Goal: Task Accomplishment & Management: Complete application form

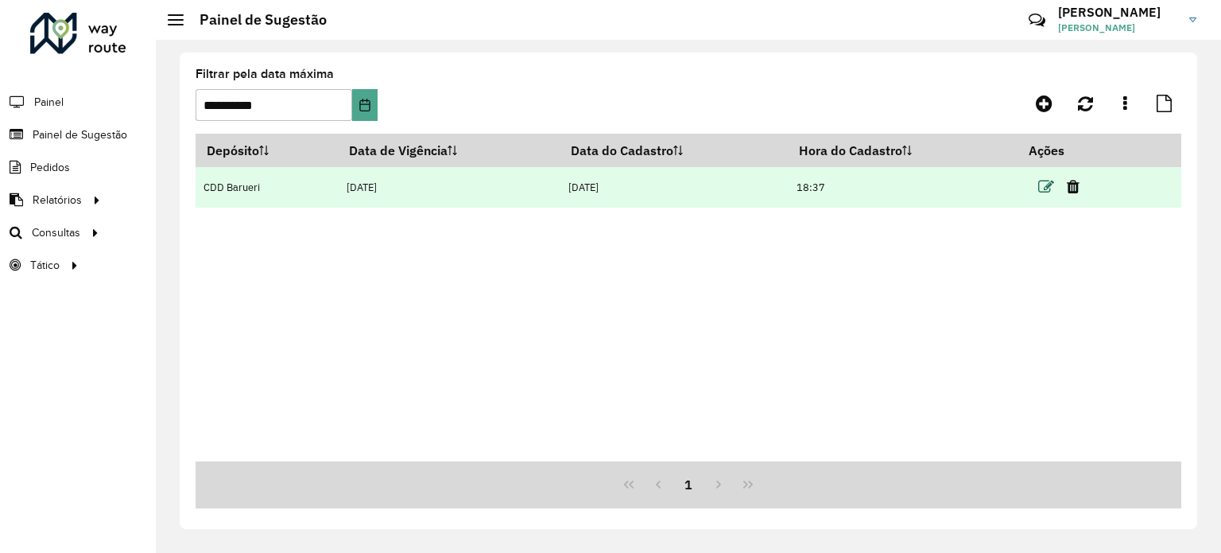
click at [1049, 193] on icon at bounding box center [1047, 187] width 16 height 16
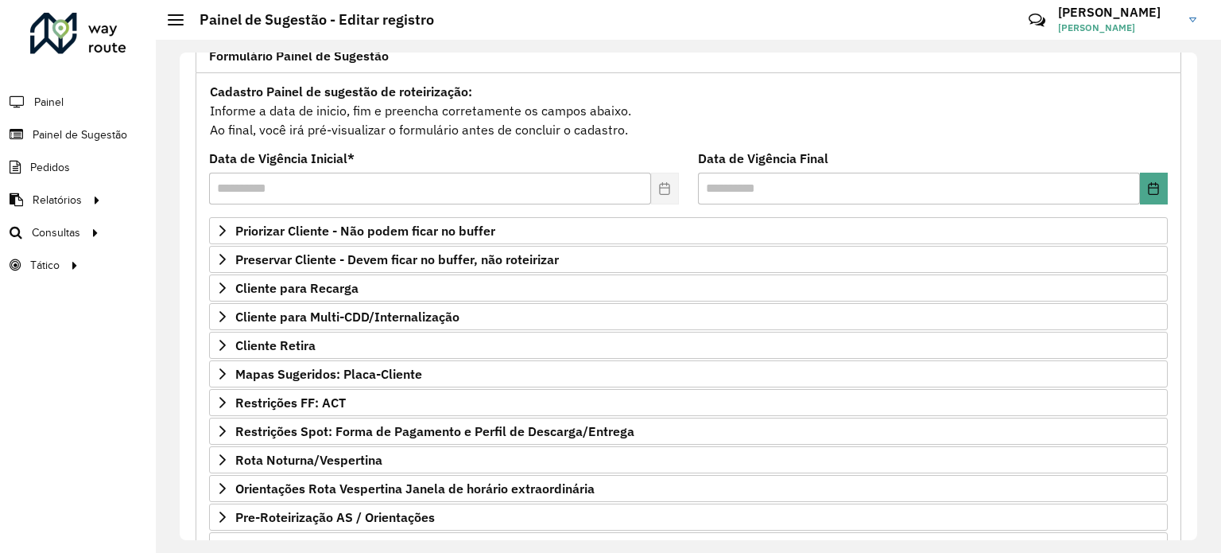
scroll to position [123, 0]
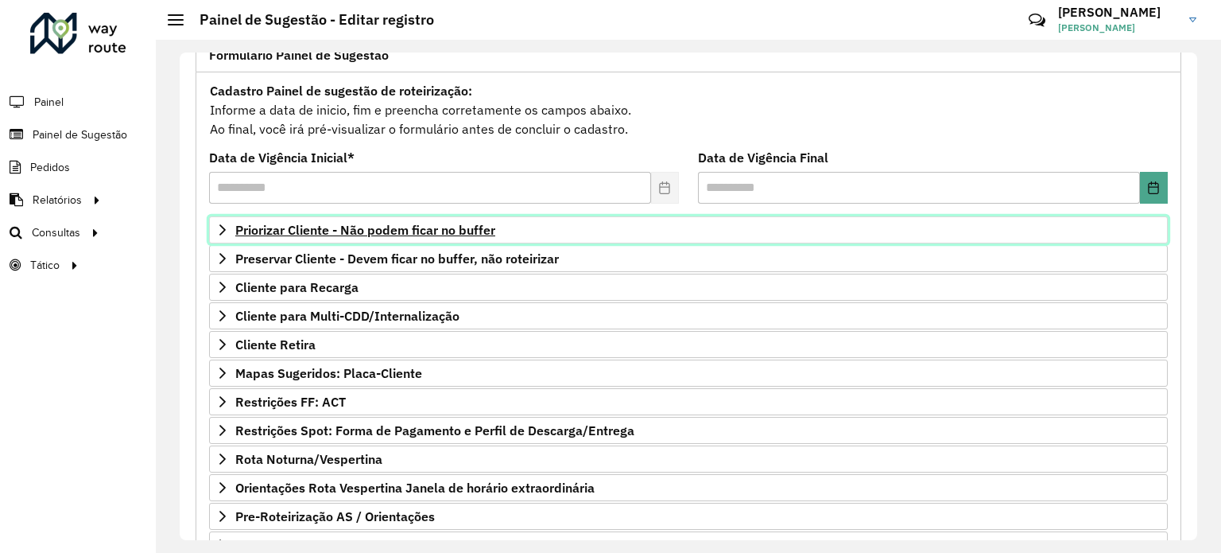
click at [406, 223] on span "Priorizar Cliente - Não podem ficar no buffer" at bounding box center [365, 229] width 260 height 13
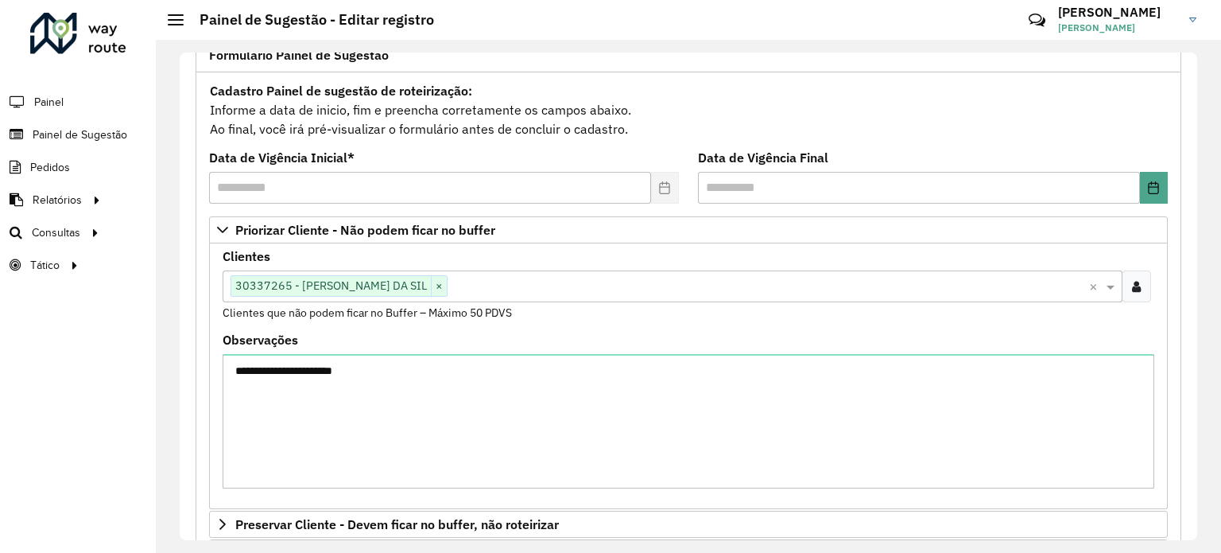
click at [510, 284] on input "text" at bounding box center [769, 287] width 642 height 19
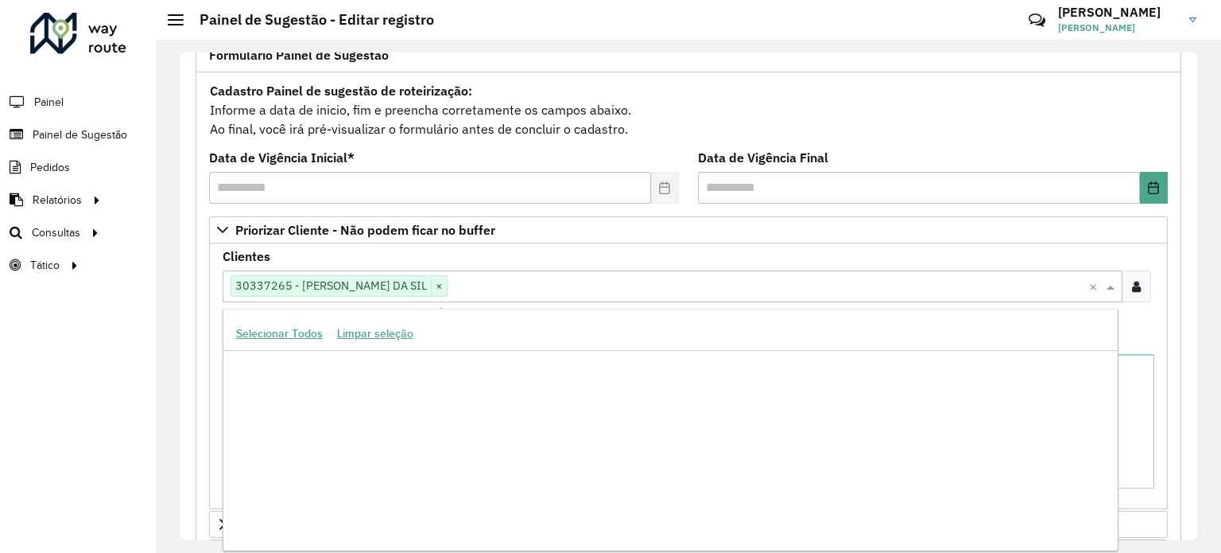
scroll to position [392163, 0]
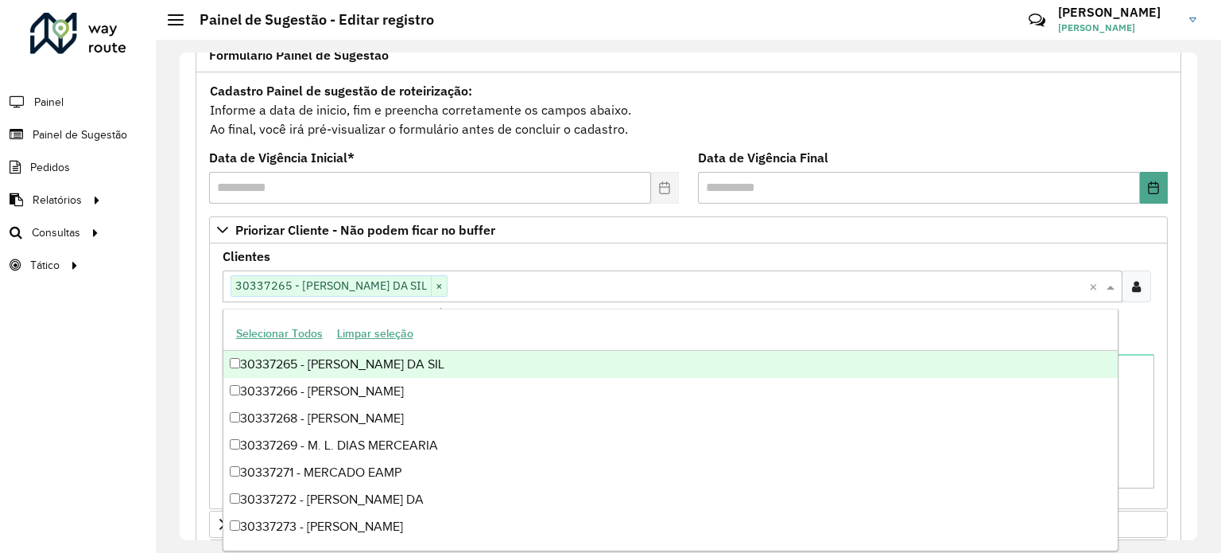
paste input "****"
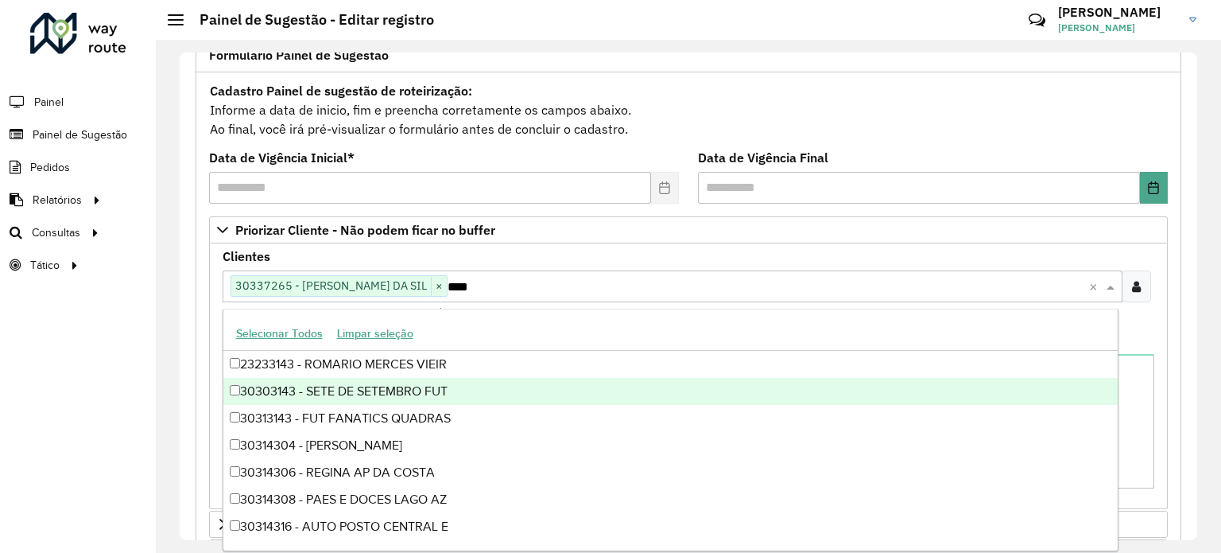
type input "****"
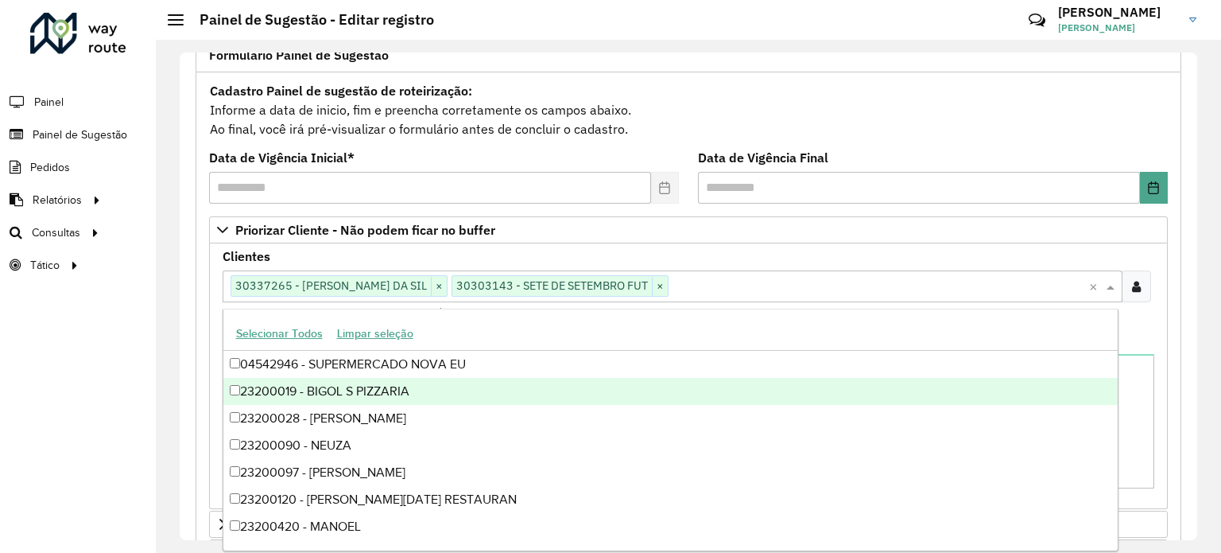
click at [198, 324] on div "**********" at bounding box center [689, 479] width 986 height 815
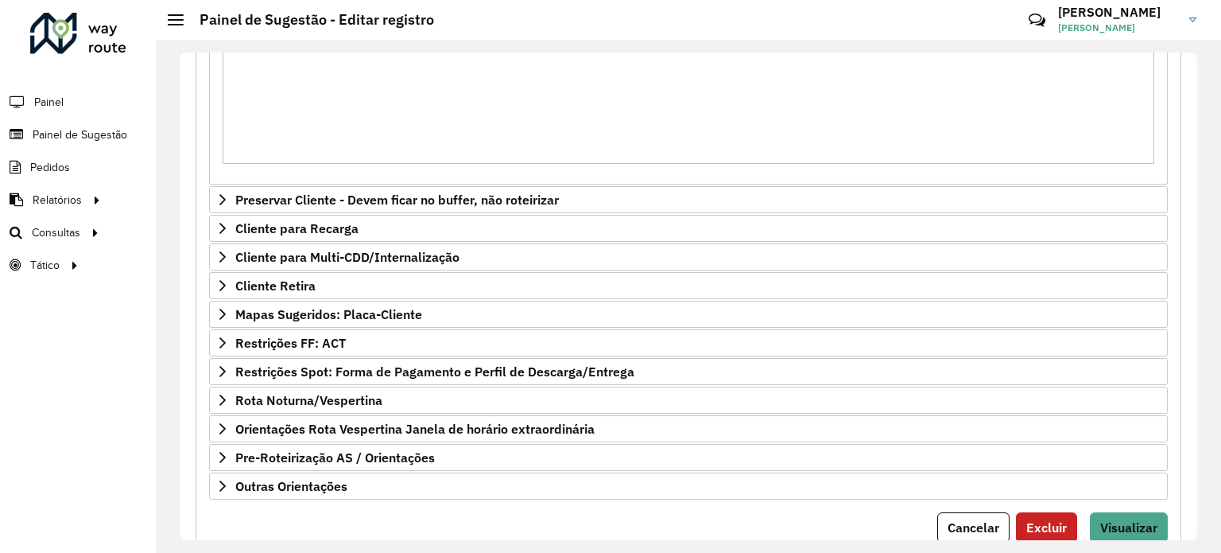
scroll to position [500, 0]
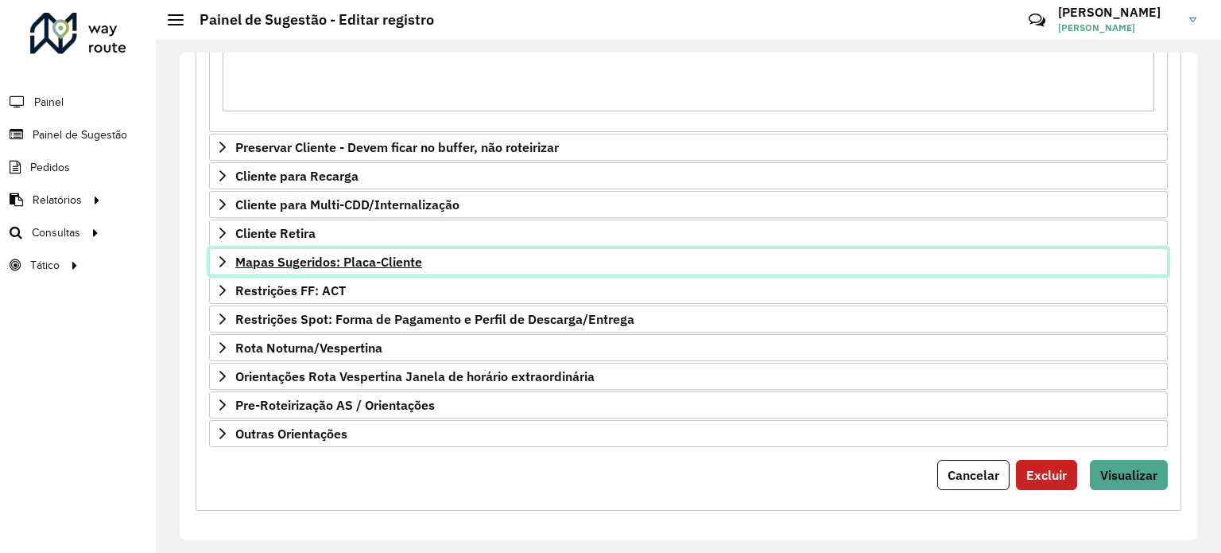
click at [866, 254] on link "Mapas Sugeridos: Placa-Cliente" at bounding box center [688, 261] width 959 height 27
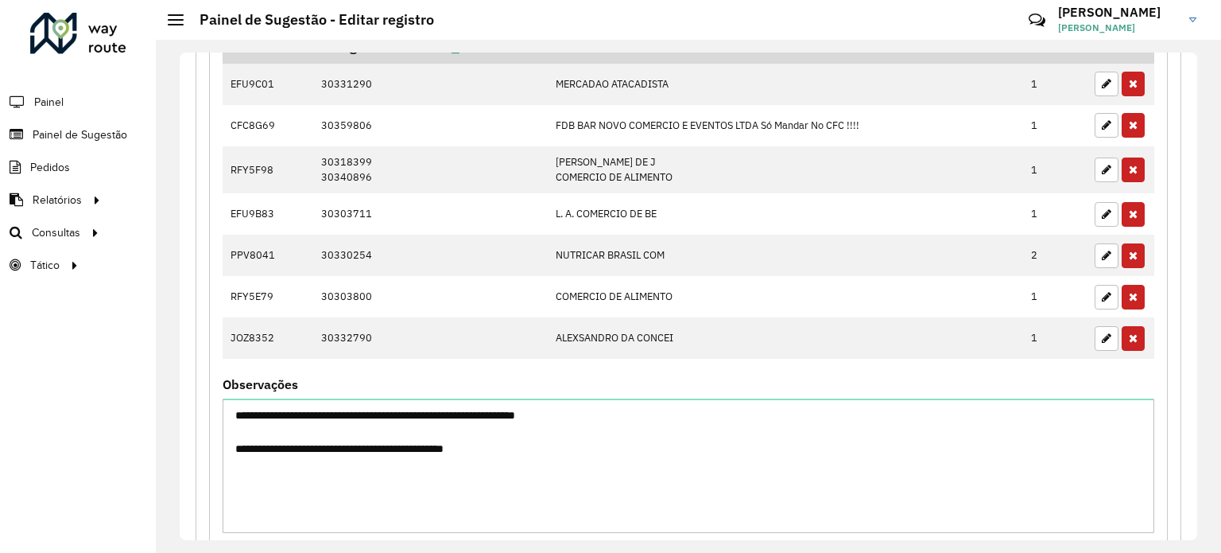
scroll to position [862, 0]
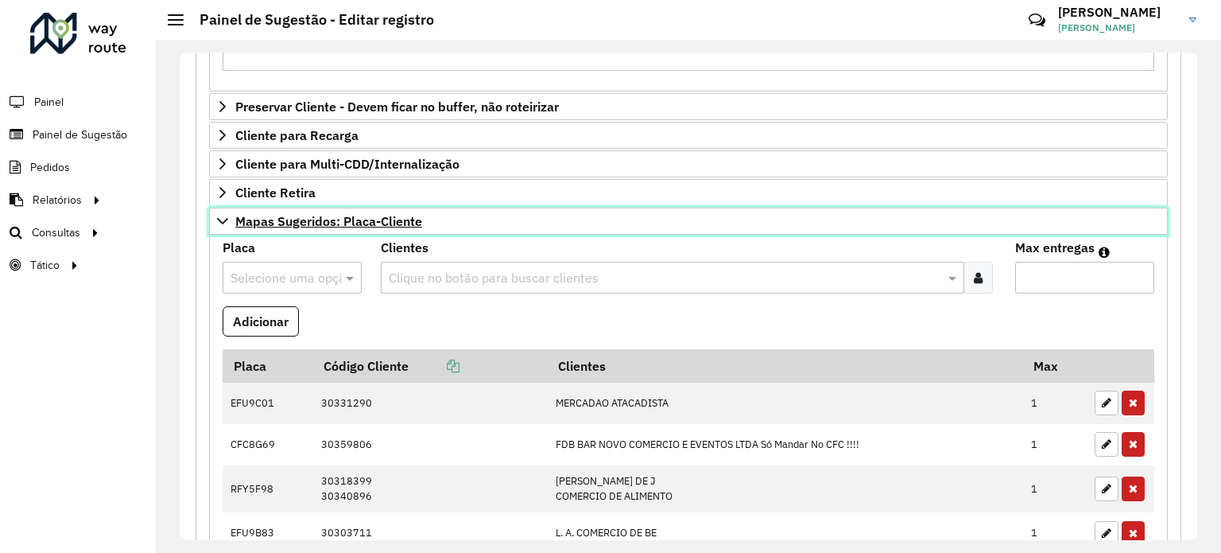
click at [849, 217] on link "Mapas Sugeridos: Placa-Cliente" at bounding box center [688, 221] width 959 height 27
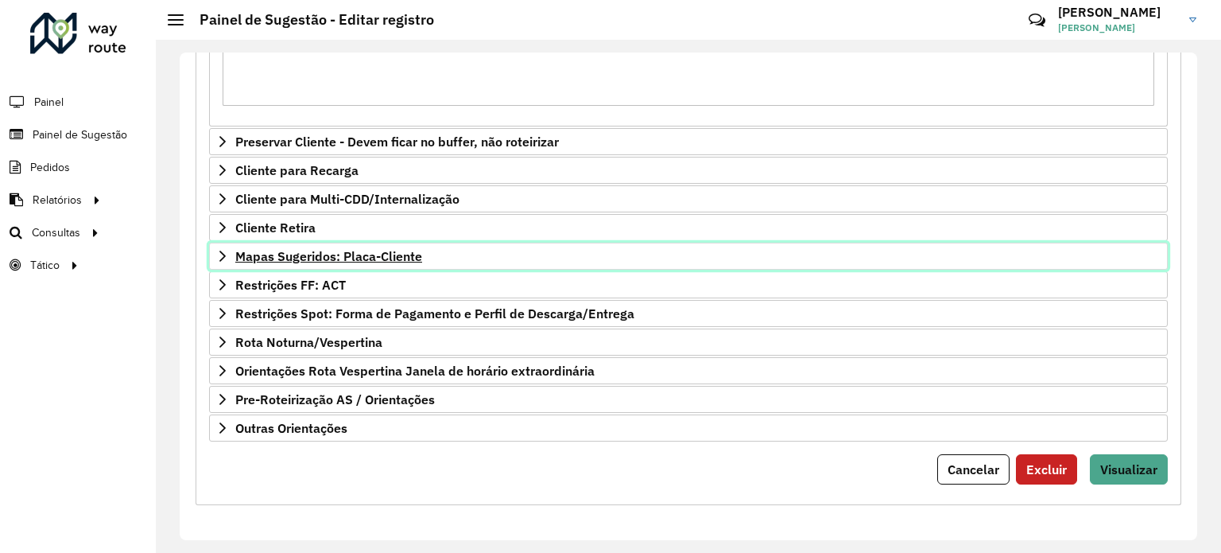
scroll to position [500, 0]
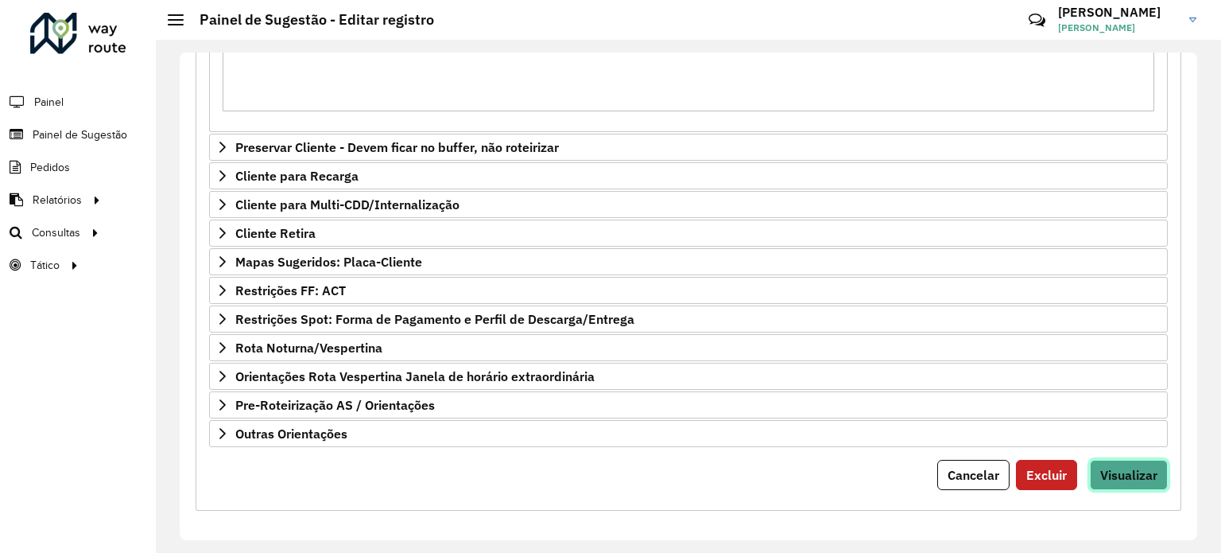
click at [1136, 481] on button "Visualizar" at bounding box center [1129, 475] width 78 height 30
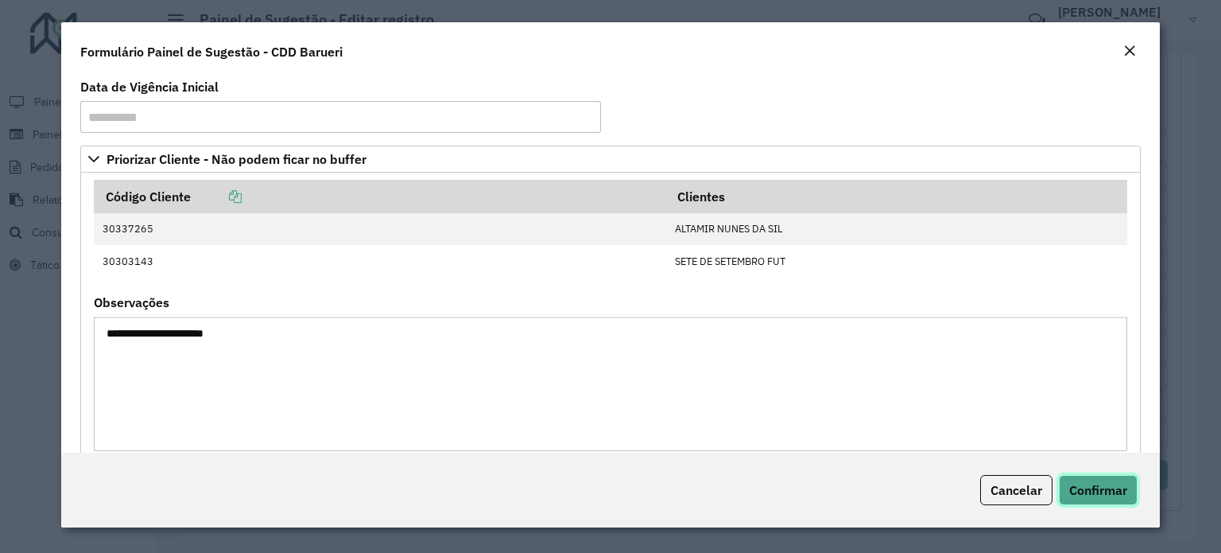
click at [1110, 488] on span "Confirmar" at bounding box center [1099, 490] width 58 height 16
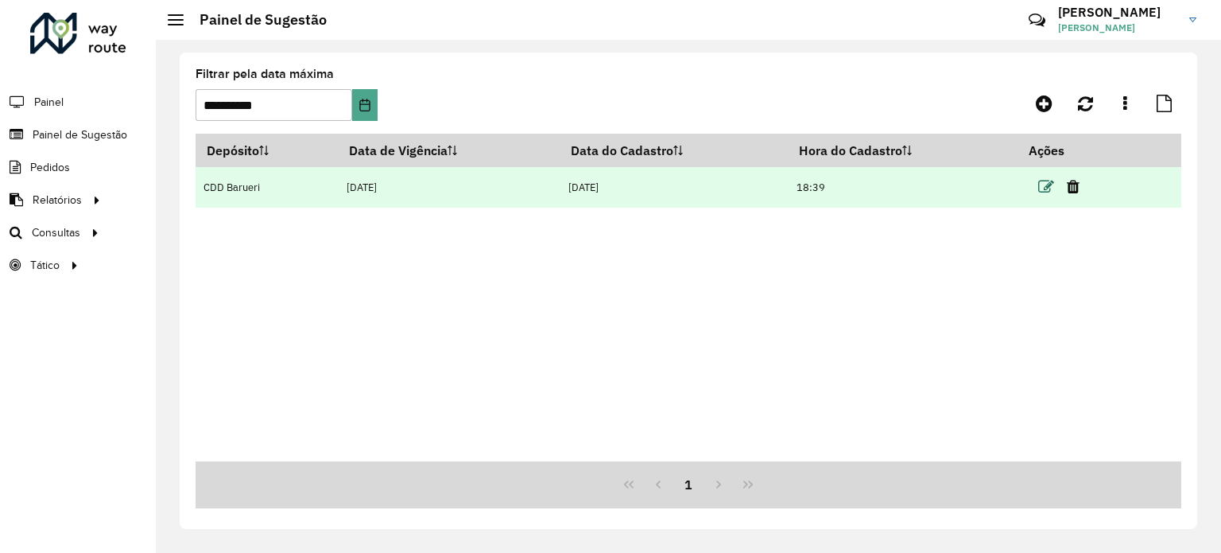
click at [1046, 184] on icon at bounding box center [1047, 187] width 16 height 16
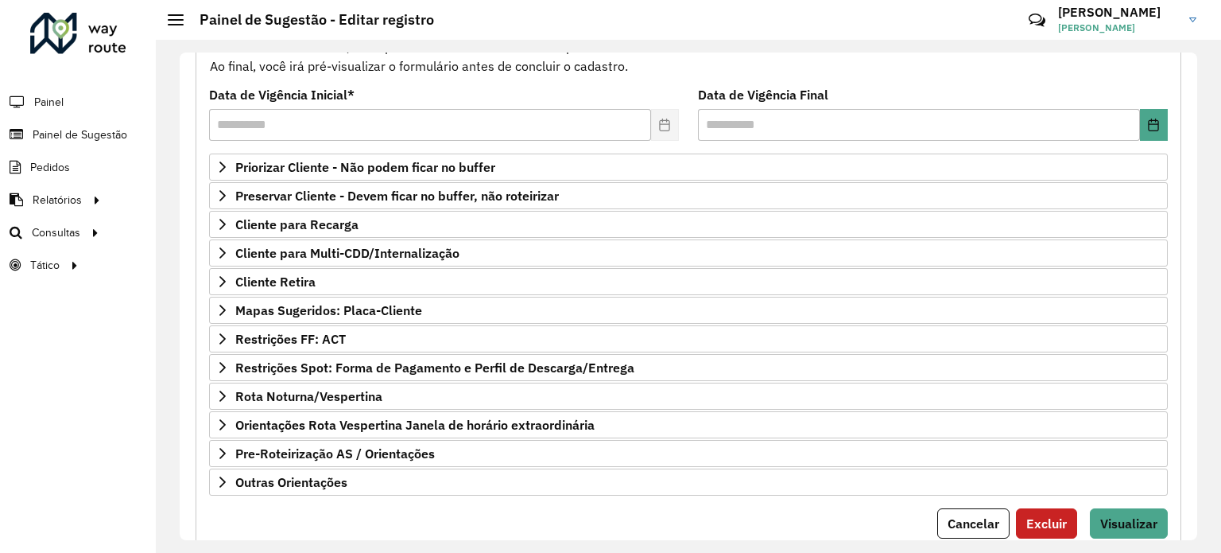
scroll to position [188, 0]
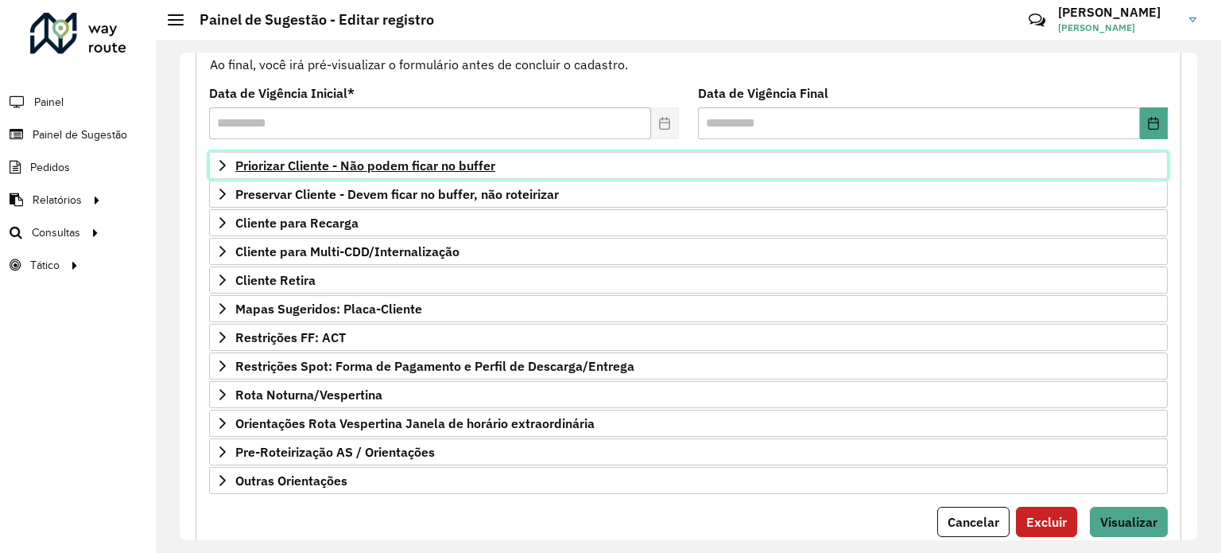
click at [573, 169] on link "Priorizar Cliente - Não podem ficar no buffer" at bounding box center [688, 165] width 959 height 27
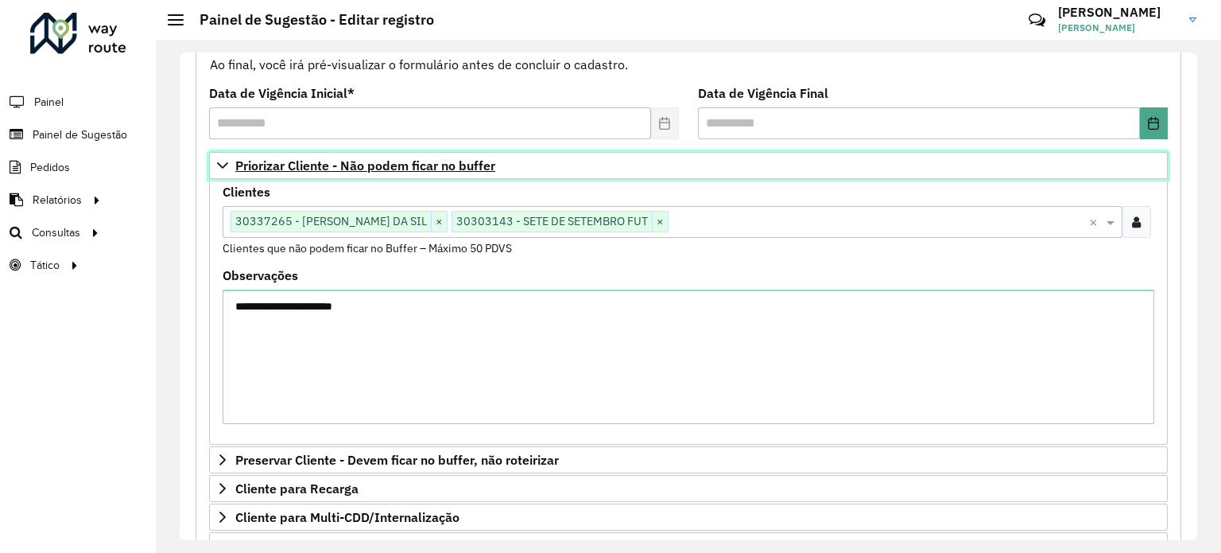
click at [499, 167] on link "Priorizar Cliente - Não podem ficar no buffer" at bounding box center [688, 165] width 959 height 27
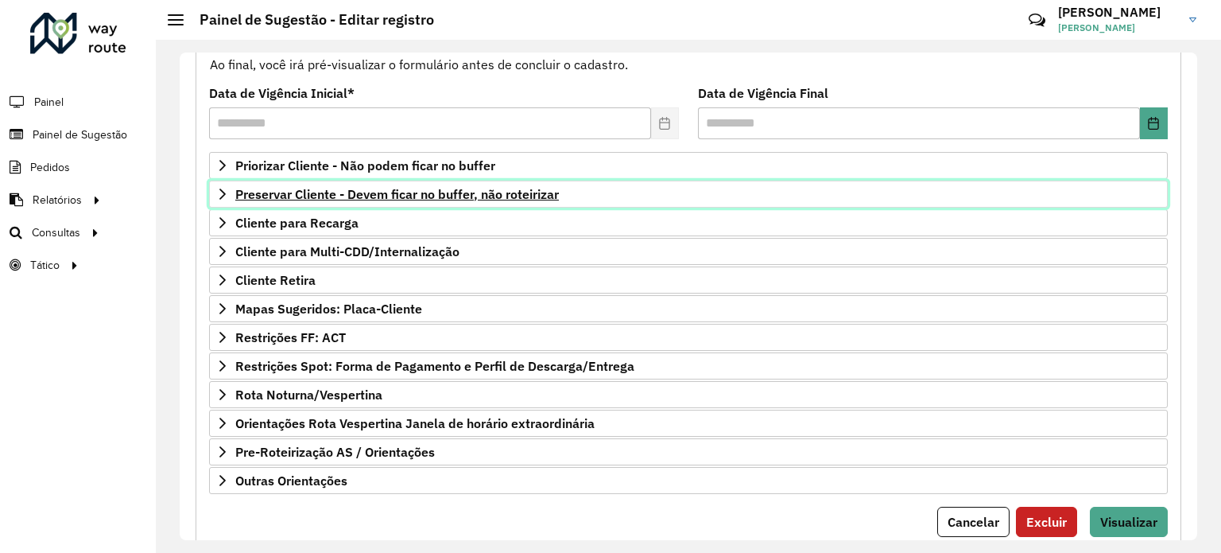
click at [501, 190] on span "Preservar Cliente - Devem ficar no buffer, não roteirizar" at bounding box center [397, 194] width 324 height 13
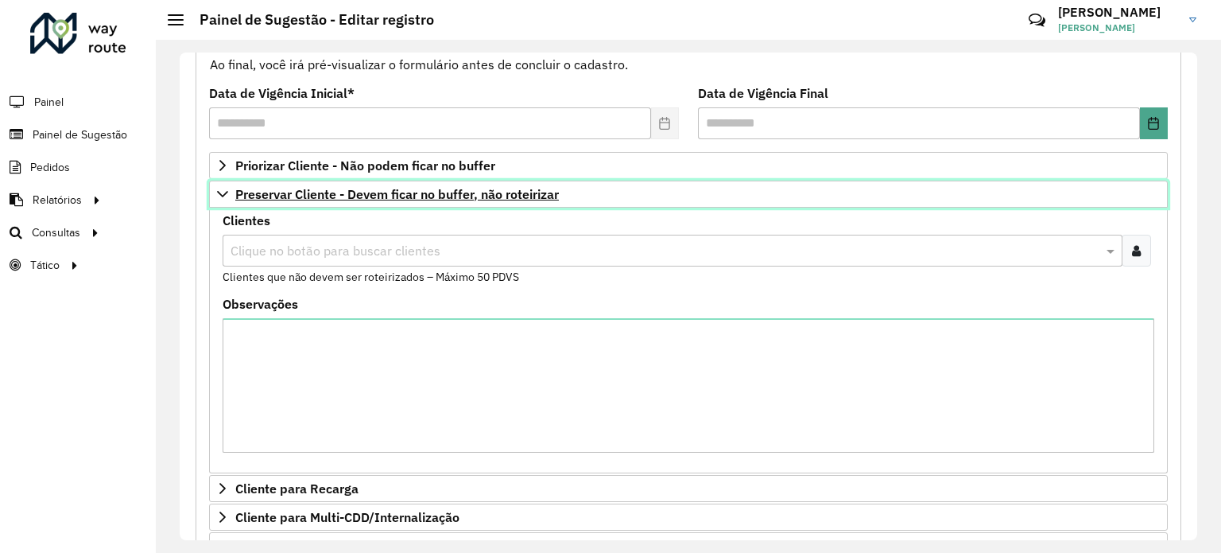
click at [501, 190] on span "Preservar Cliente - Devem ficar no buffer, não roteirizar" at bounding box center [397, 194] width 324 height 13
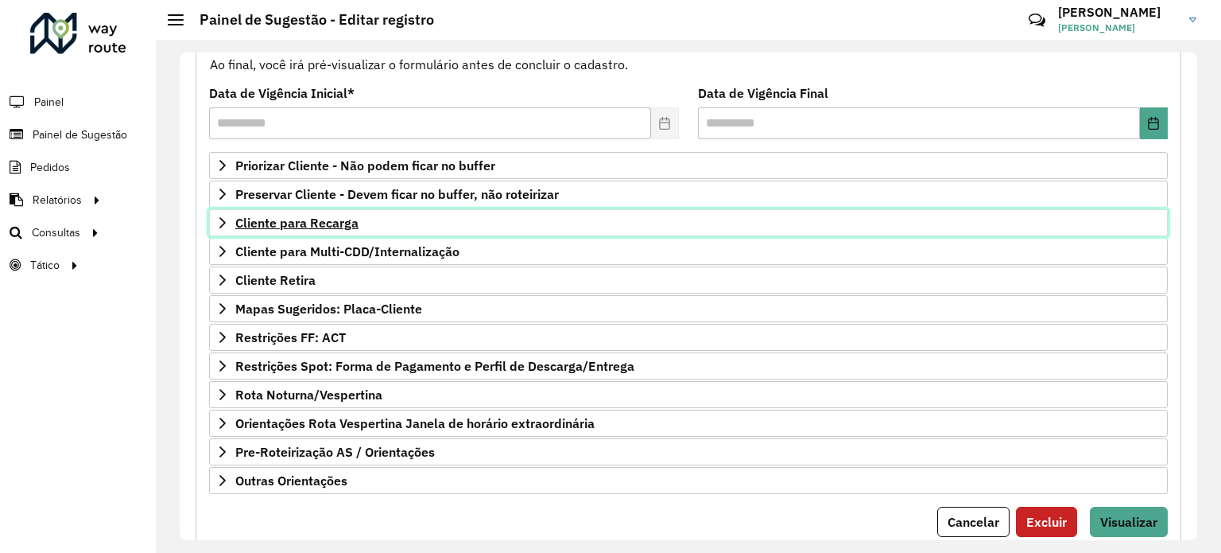
click at [459, 223] on link "Cliente para Recarga" at bounding box center [688, 222] width 959 height 27
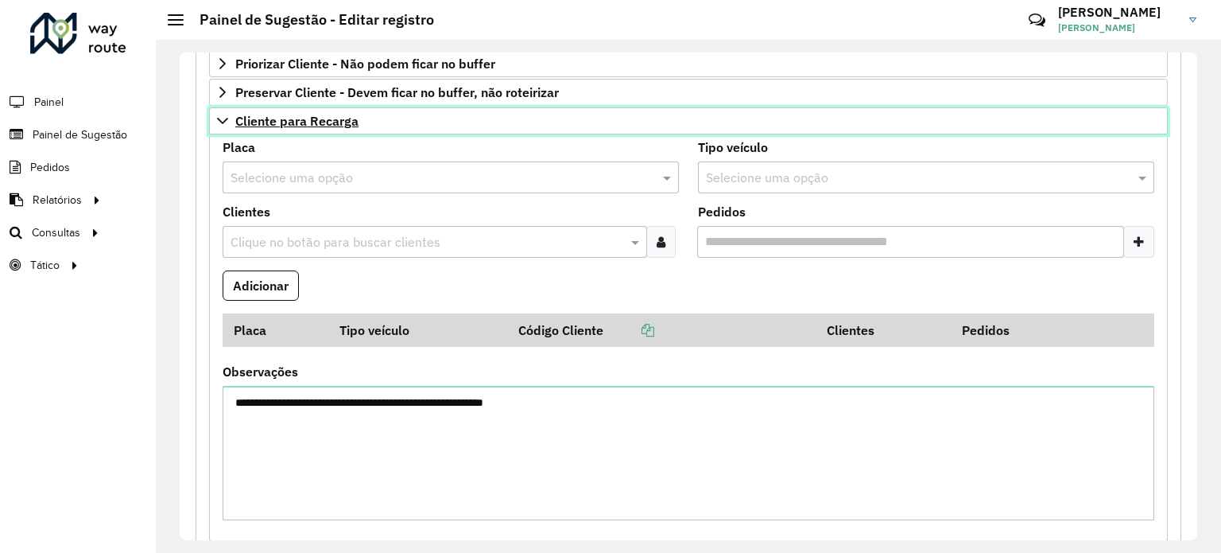
scroll to position [292, 0]
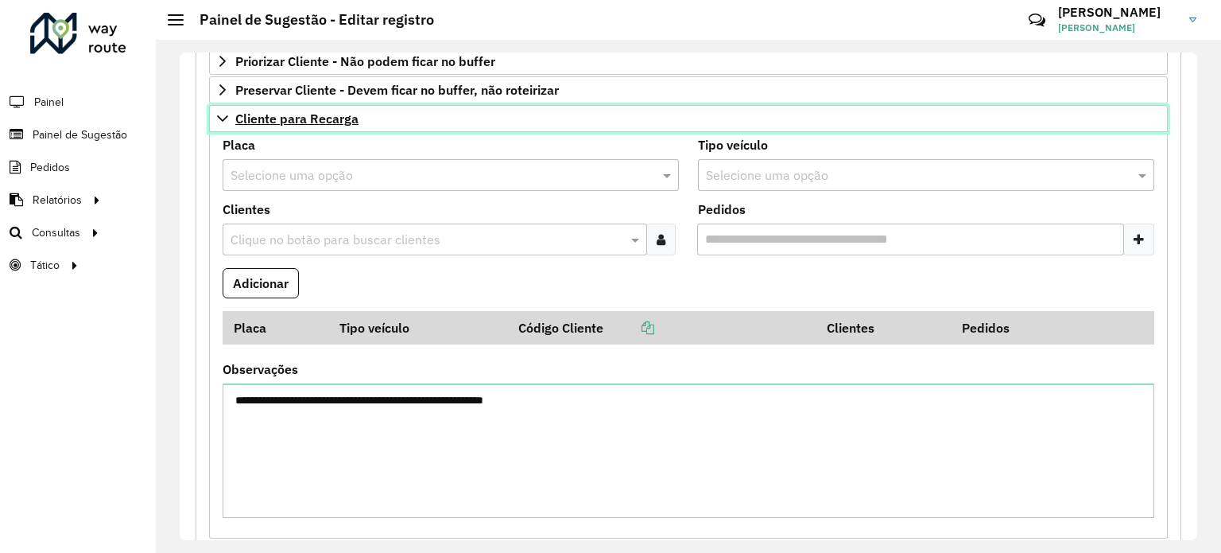
click at [473, 120] on link "Cliente para Recarga" at bounding box center [688, 118] width 959 height 27
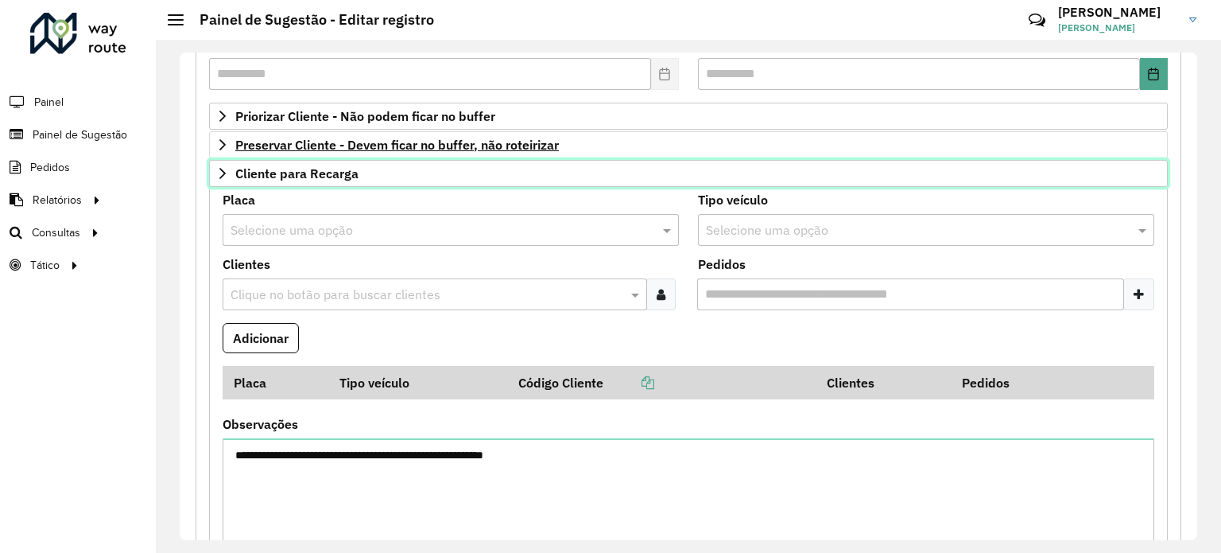
scroll to position [234, 0]
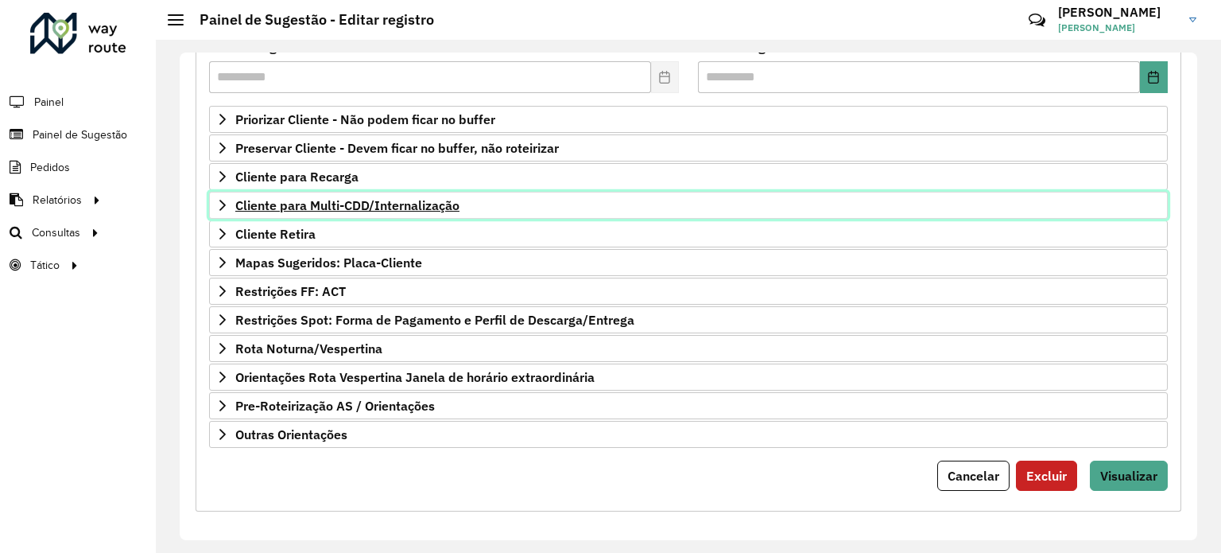
click at [473, 204] on link "Cliente para Multi-CDD/Internalização" at bounding box center [688, 205] width 959 height 27
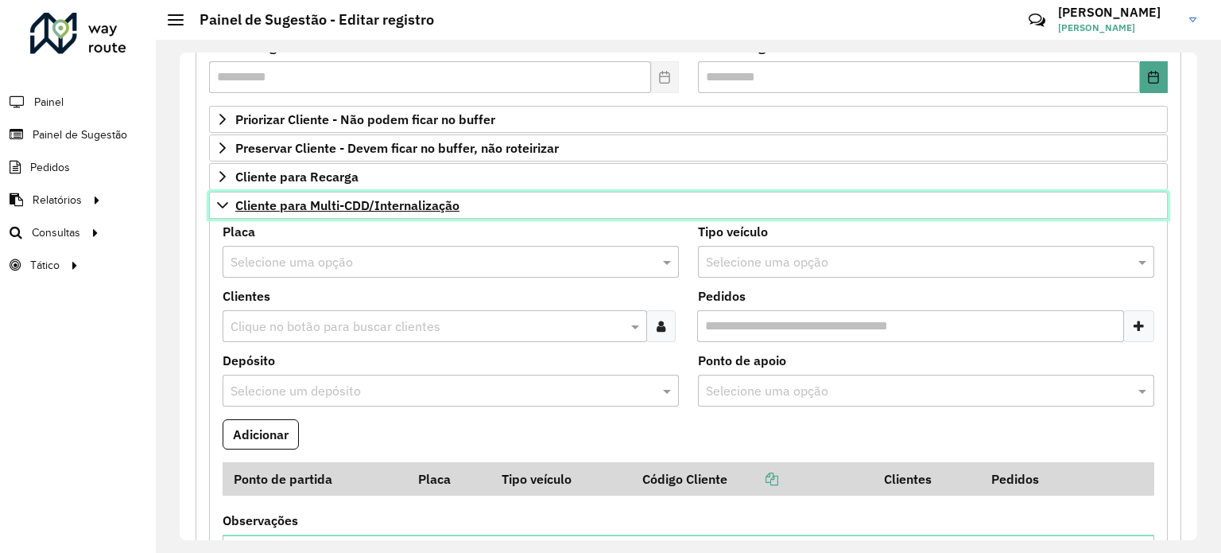
click at [473, 204] on link "Cliente para Multi-CDD/Internalização" at bounding box center [688, 205] width 959 height 27
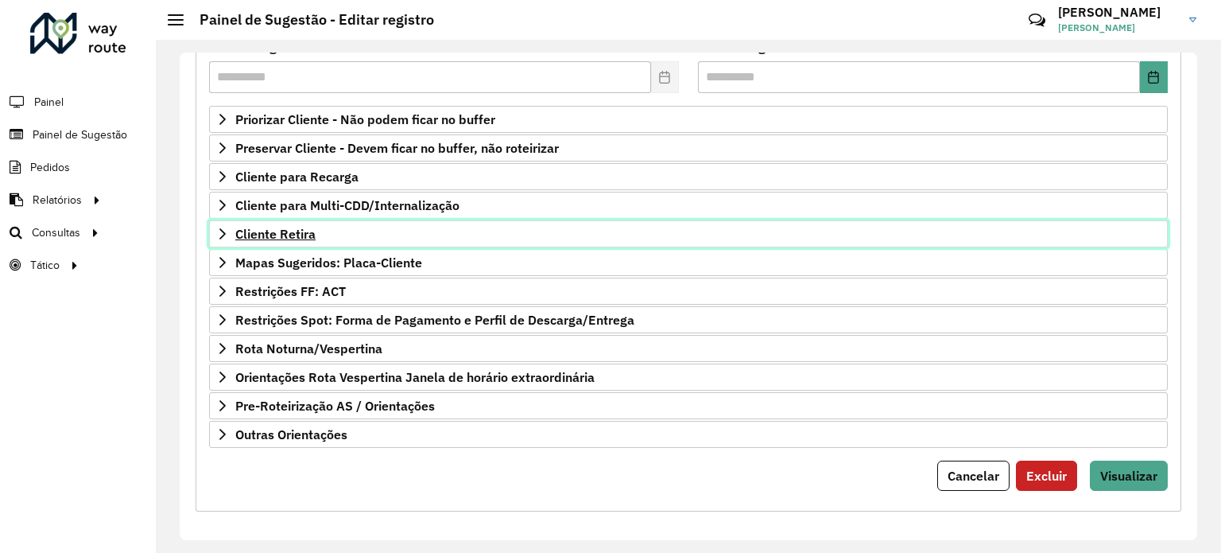
click at [436, 238] on link "Cliente Retira" at bounding box center [688, 233] width 959 height 27
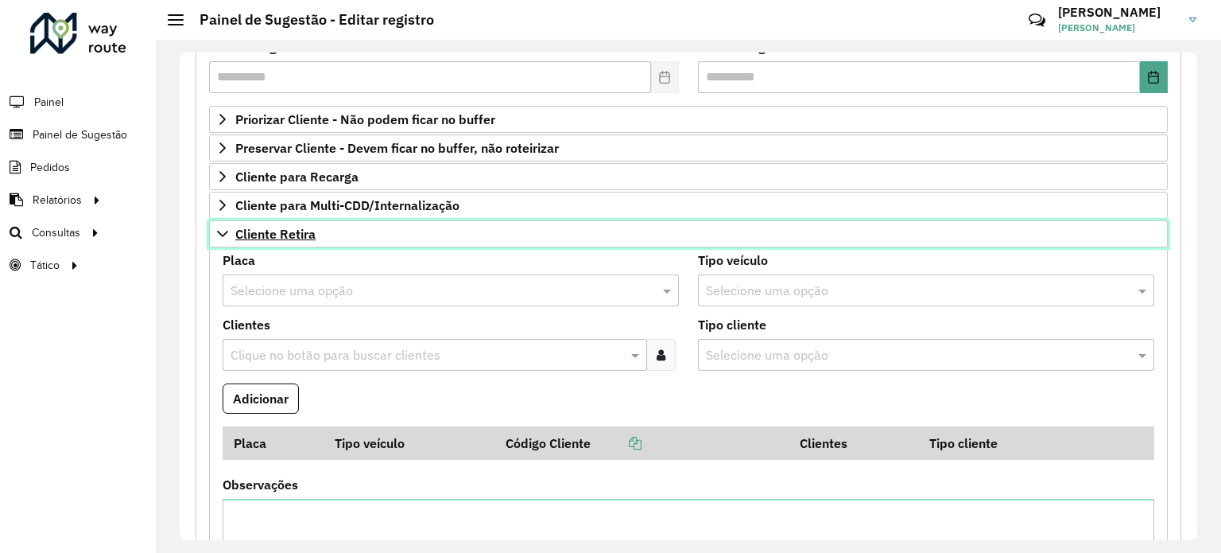
click at [436, 238] on link "Cliente Retira" at bounding box center [688, 233] width 959 height 27
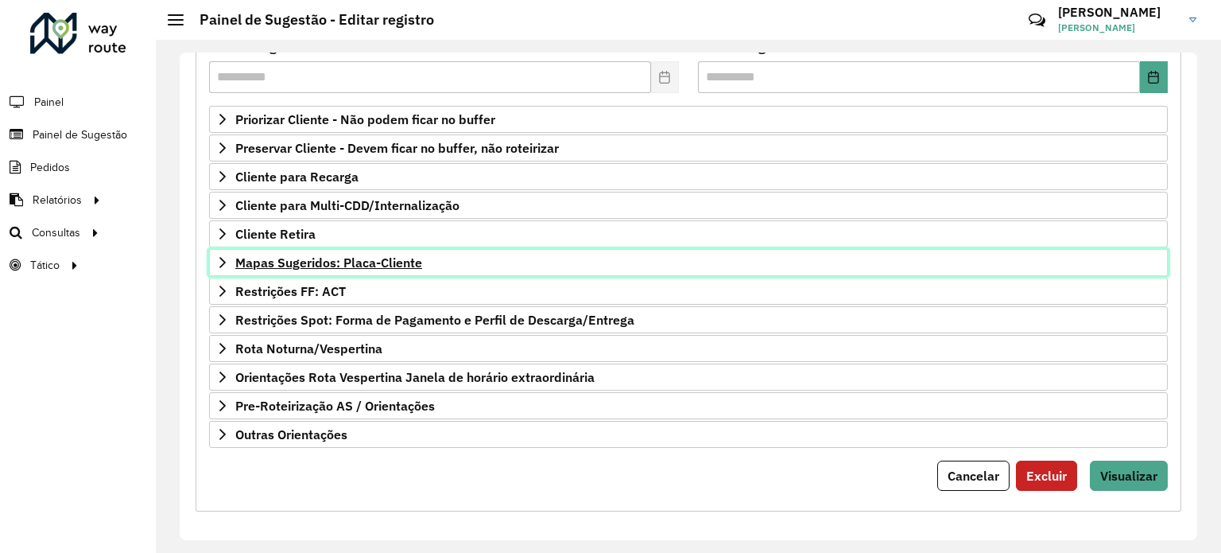
click at [458, 258] on link "Mapas Sugeridos: Placa-Cliente" at bounding box center [688, 262] width 959 height 27
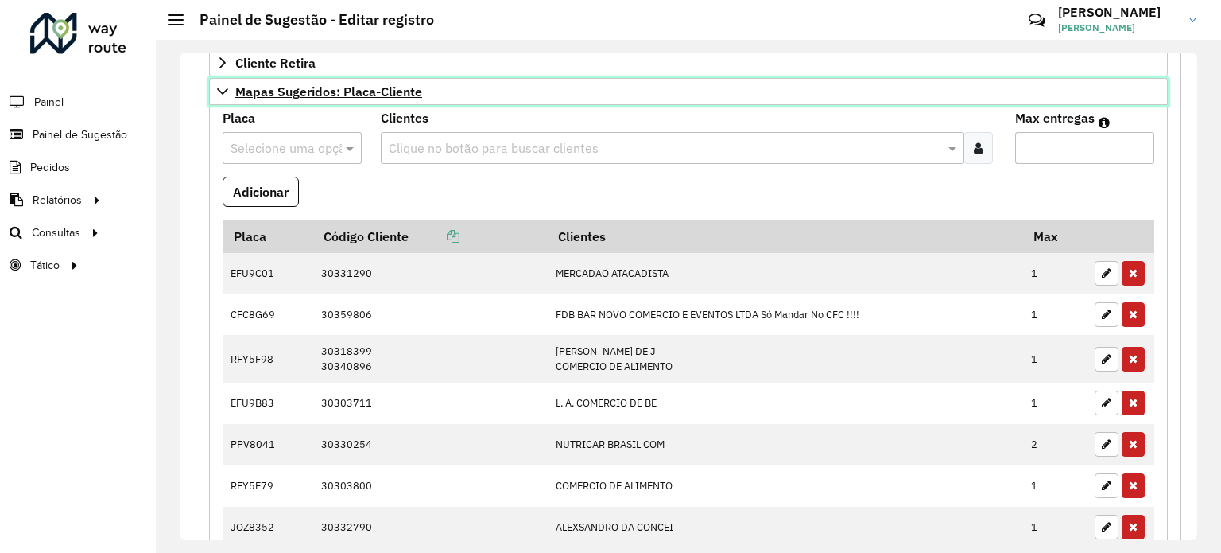
scroll to position [406, 0]
click at [431, 88] on link "Mapas Sugeridos: Placa-Cliente" at bounding box center [688, 90] width 959 height 27
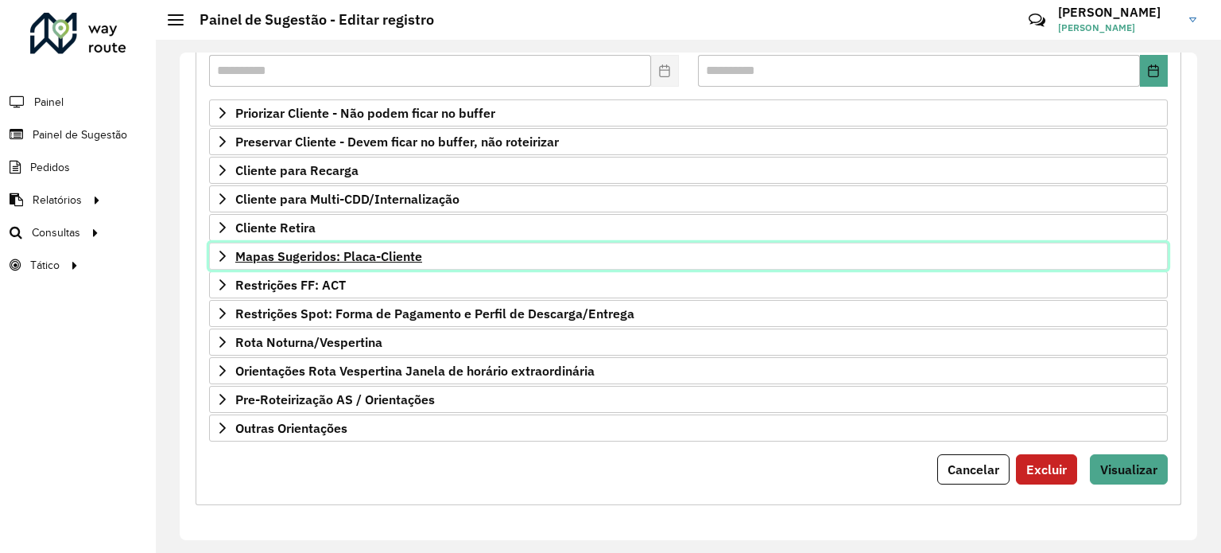
scroll to position [234, 0]
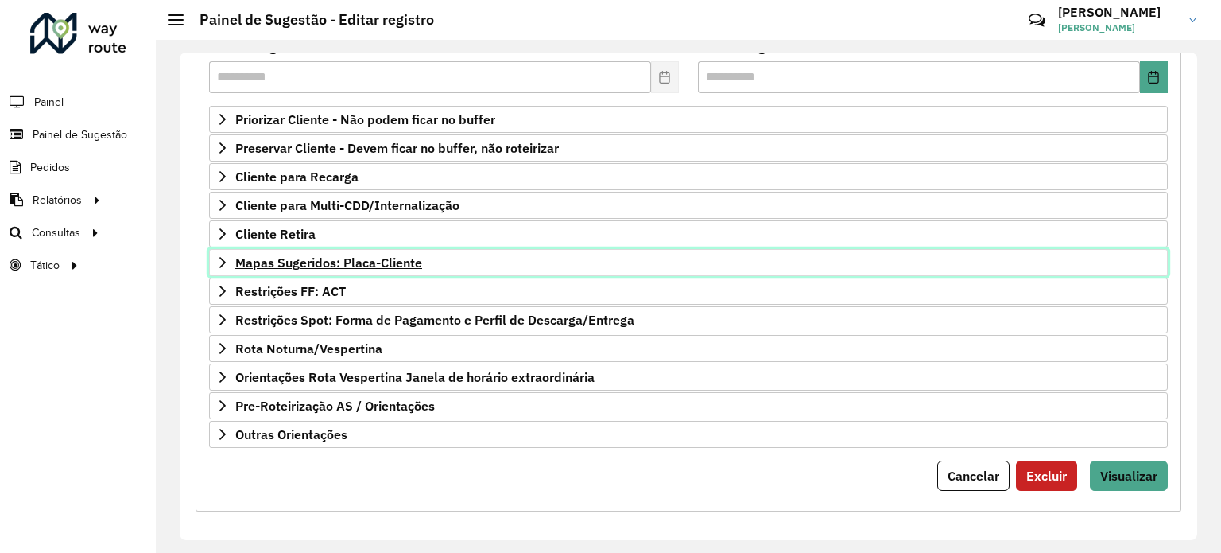
click at [509, 260] on link "Mapas Sugeridos: Placa-Cliente" at bounding box center [688, 262] width 959 height 27
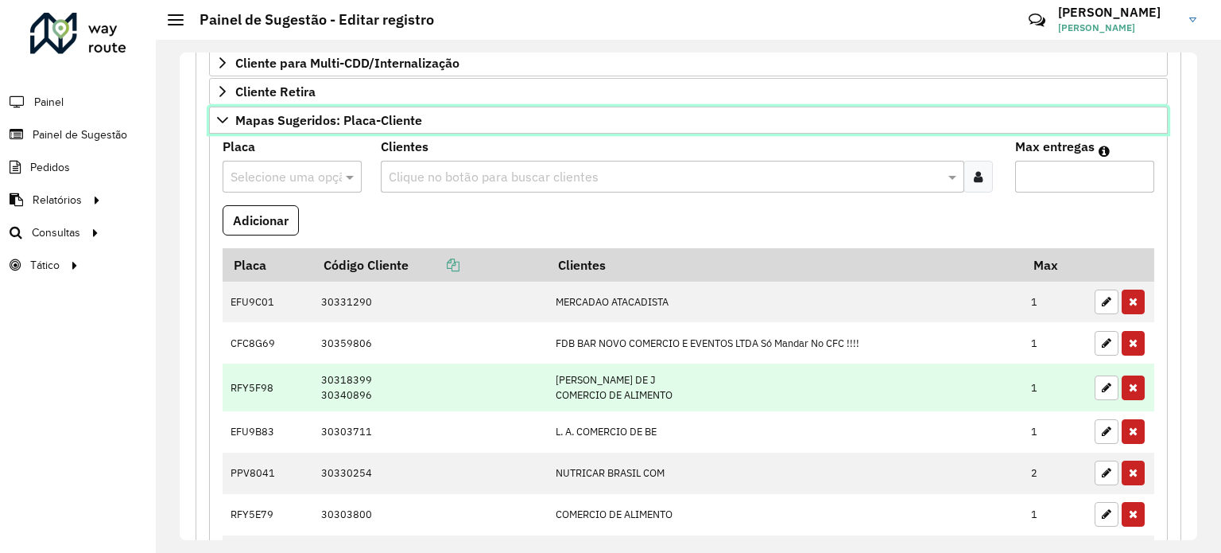
scroll to position [375, 0]
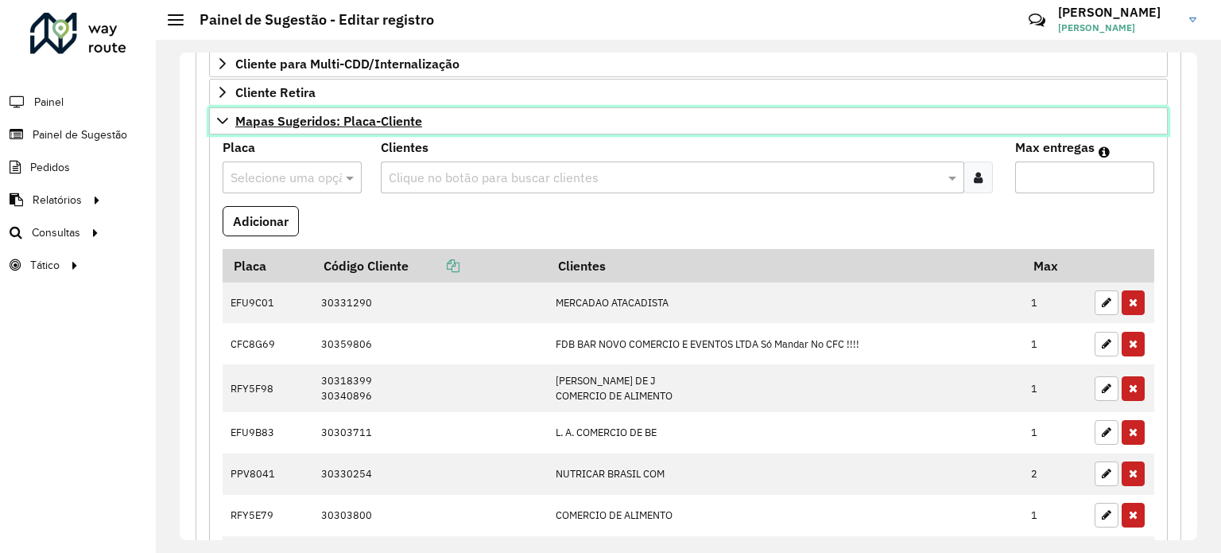
click at [366, 123] on span "Mapas Sugeridos: Placa-Cliente" at bounding box center [328, 121] width 187 height 13
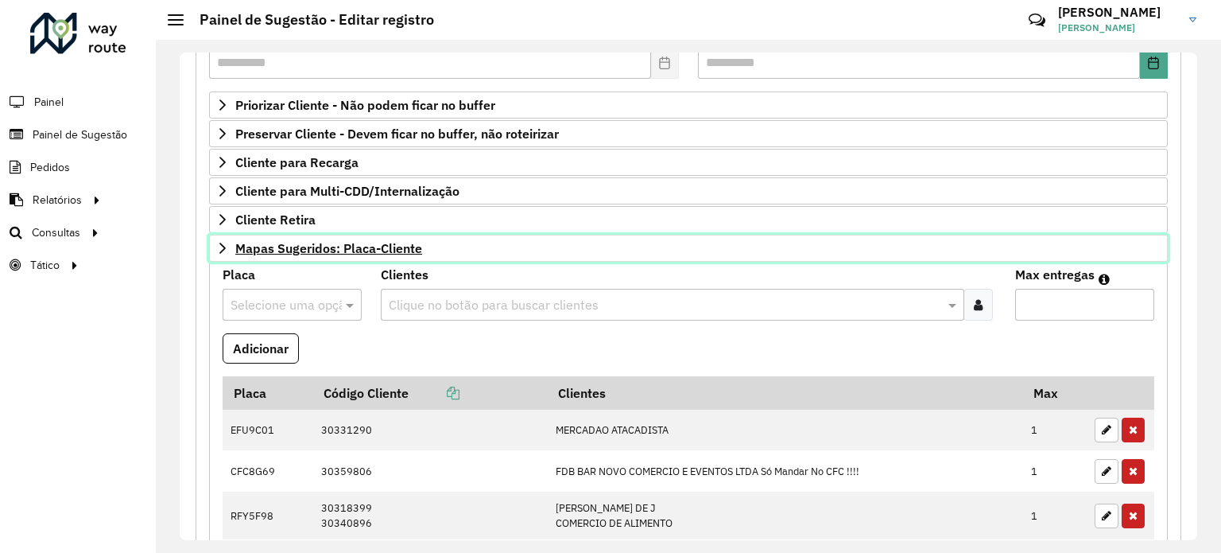
scroll to position [234, 0]
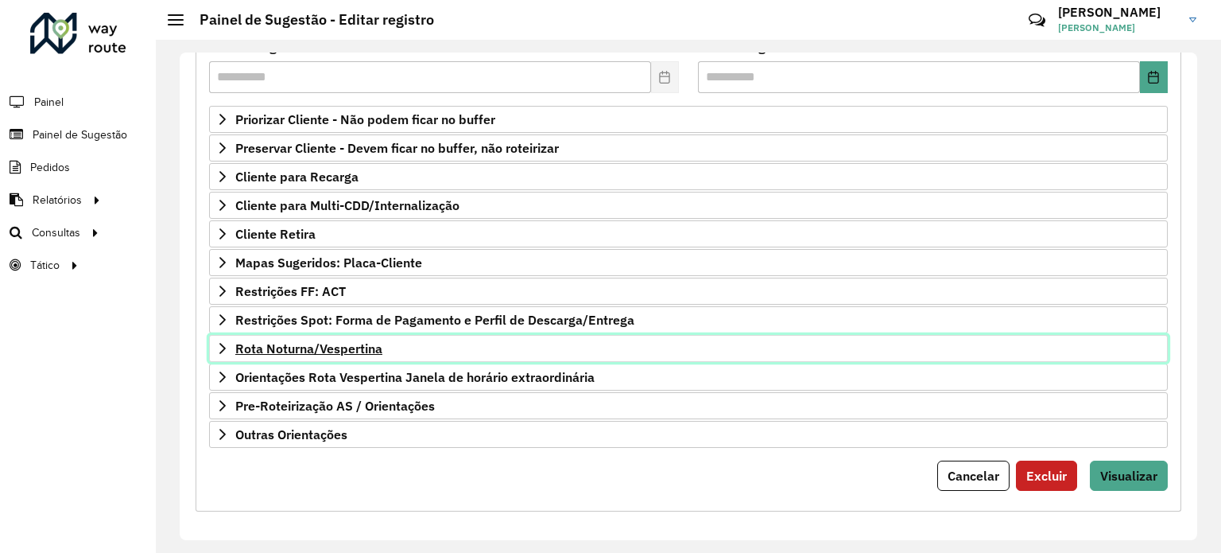
click at [379, 335] on link "Rota Noturna/Vespertina" at bounding box center [688, 348] width 959 height 27
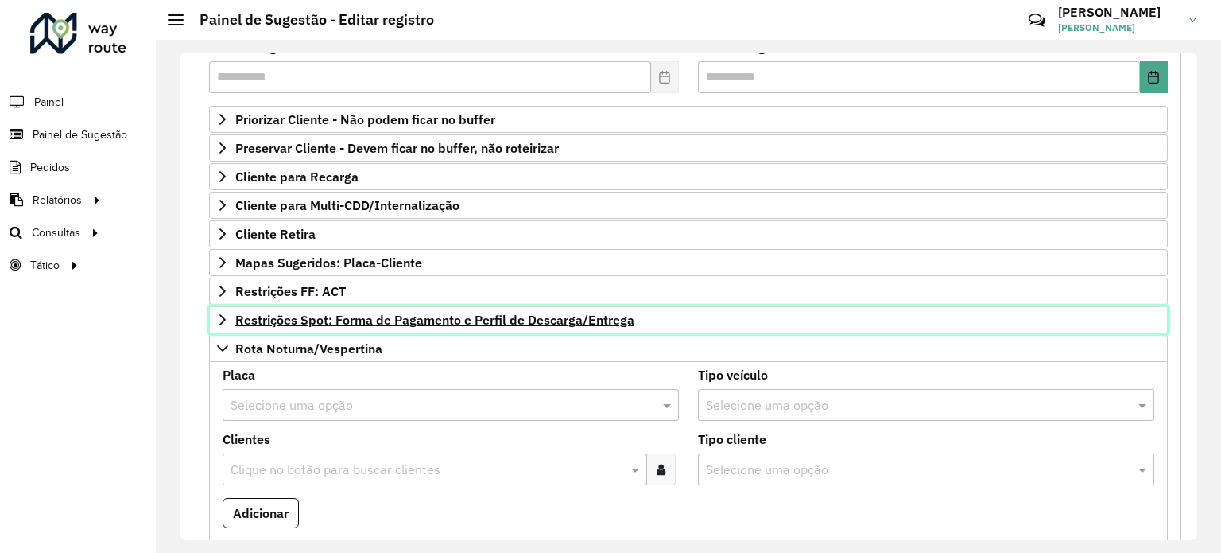
click at [371, 328] on link "Restrições Spot: Forma de Pagamento e Perfil de Descarga/Entrega" at bounding box center [688, 319] width 959 height 27
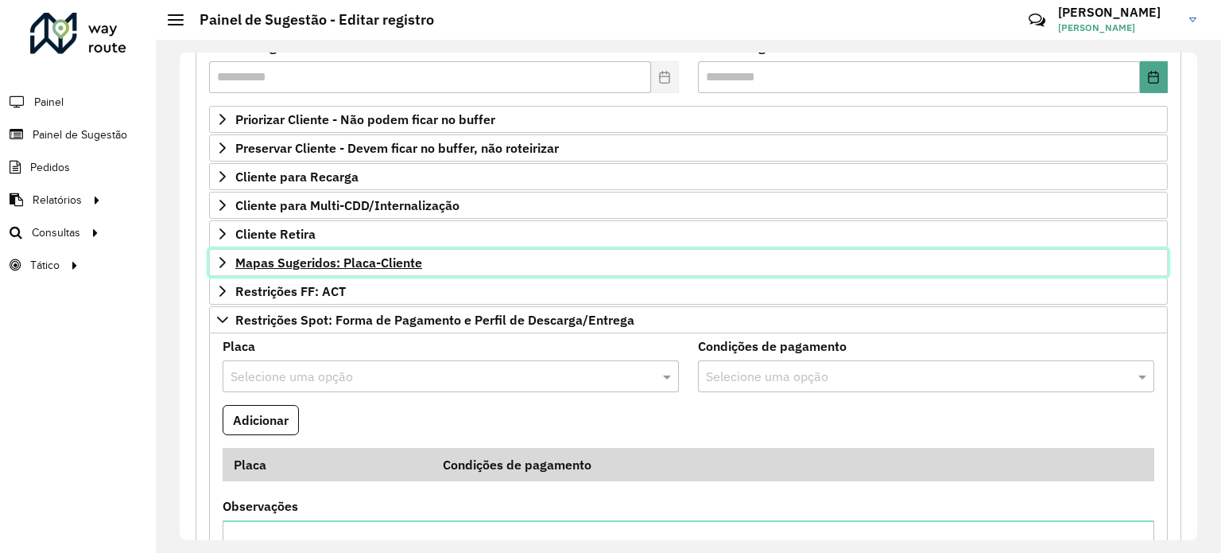
click at [337, 268] on link "Mapas Sugeridos: Placa-Cliente" at bounding box center [688, 262] width 959 height 27
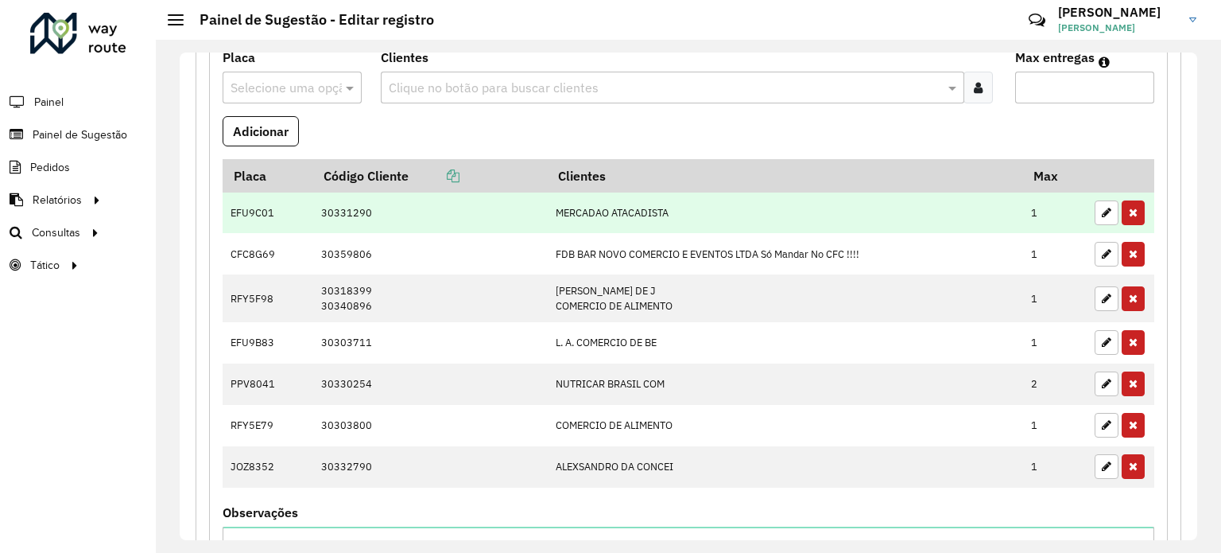
scroll to position [341, 0]
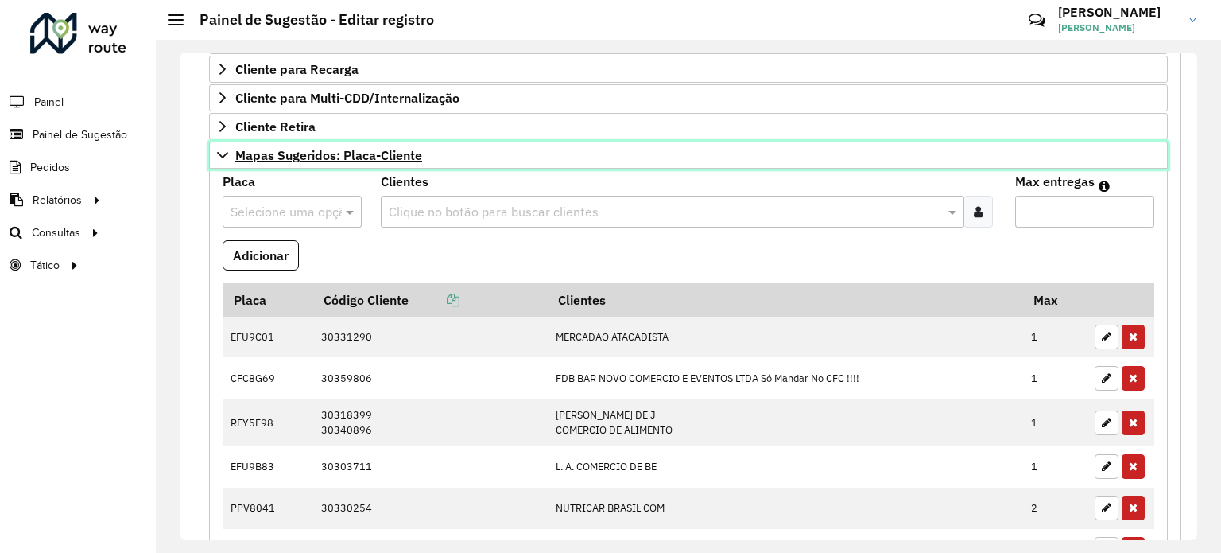
click at [394, 149] on span "Mapas Sugeridos: Placa-Cliente" at bounding box center [328, 155] width 187 height 13
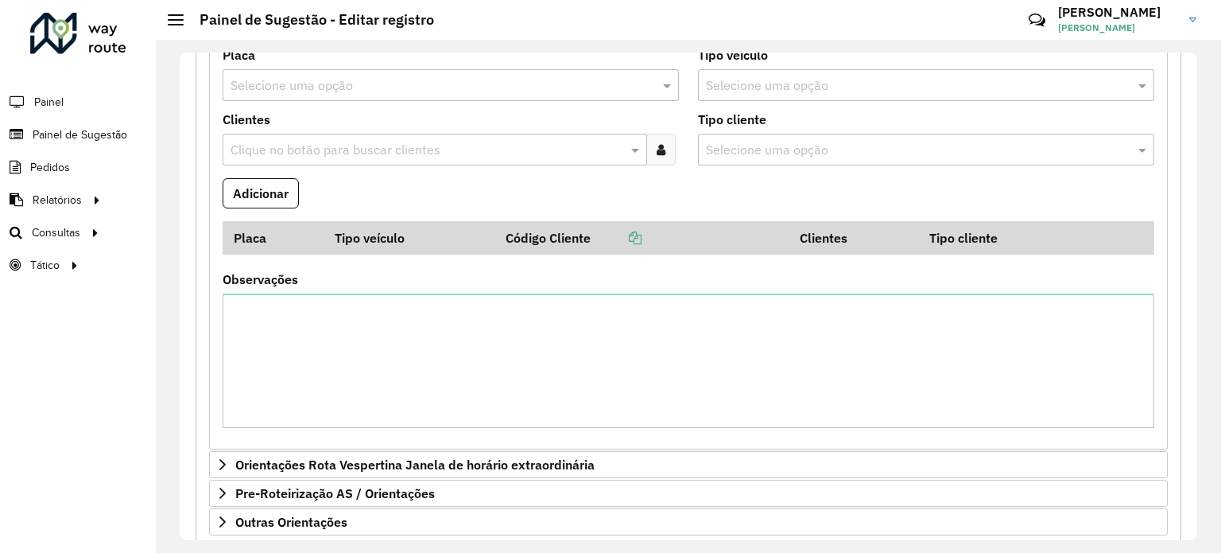
scroll to position [984, 0]
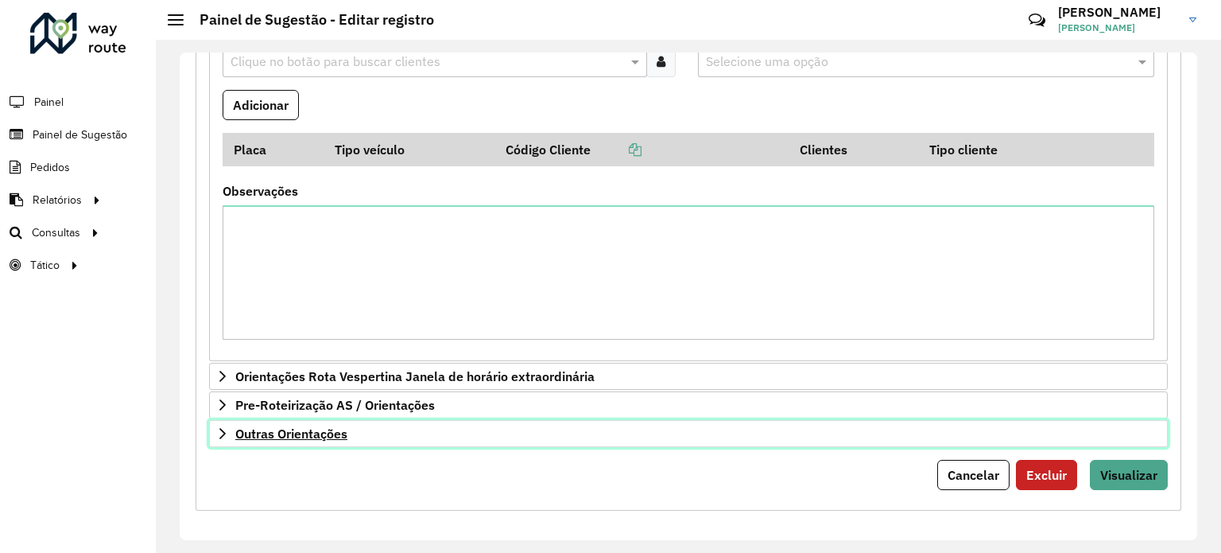
click at [608, 430] on link "Outras Orientações" at bounding box center [688, 433] width 959 height 27
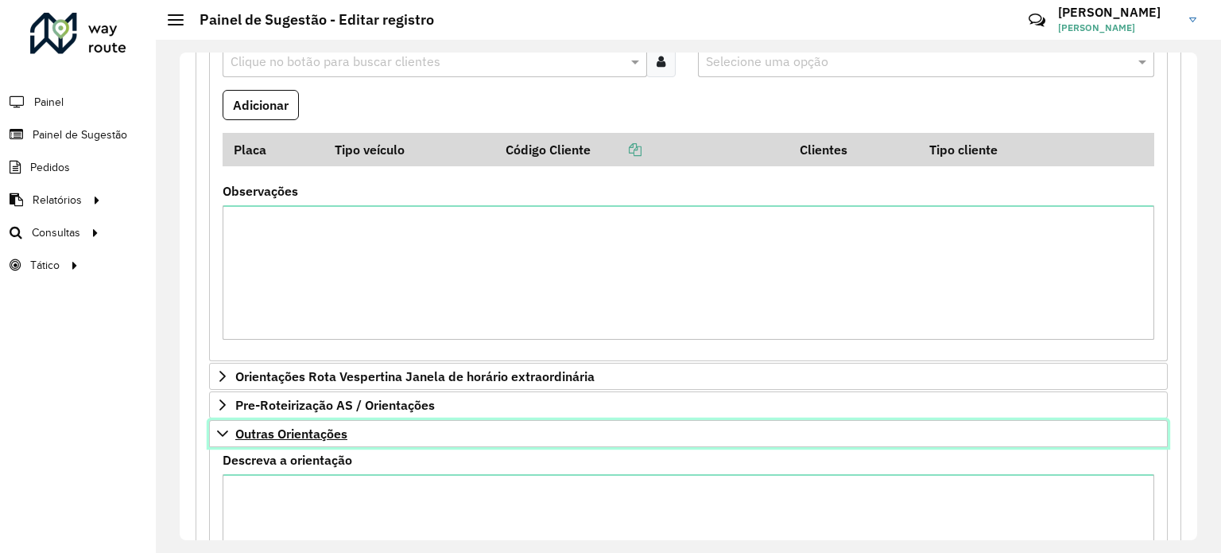
scroll to position [1166, 0]
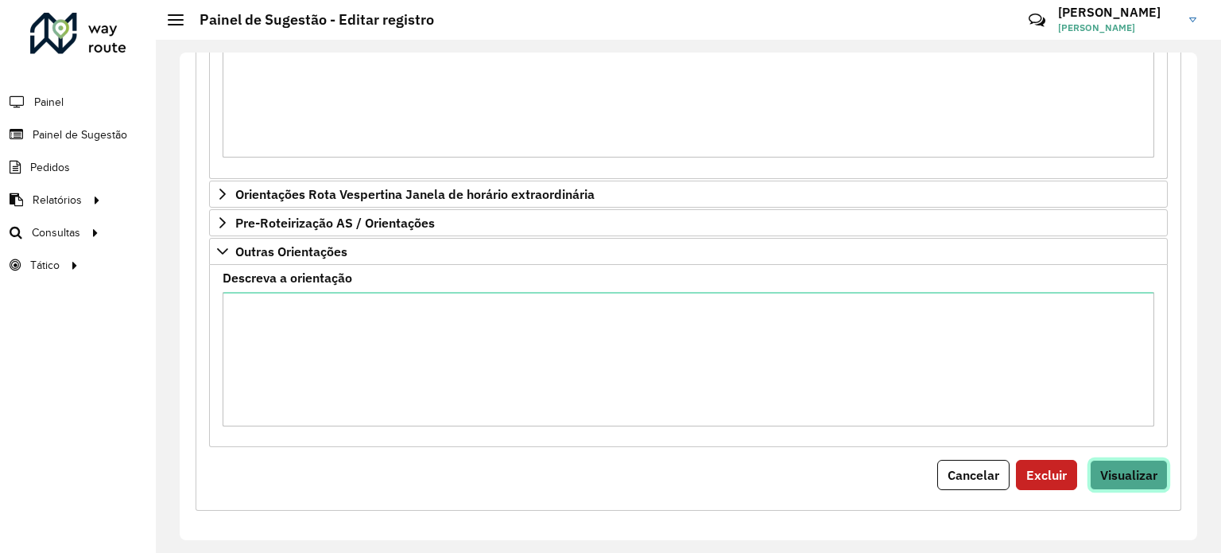
click at [1129, 468] on span "Visualizar" at bounding box center [1129, 475] width 57 height 16
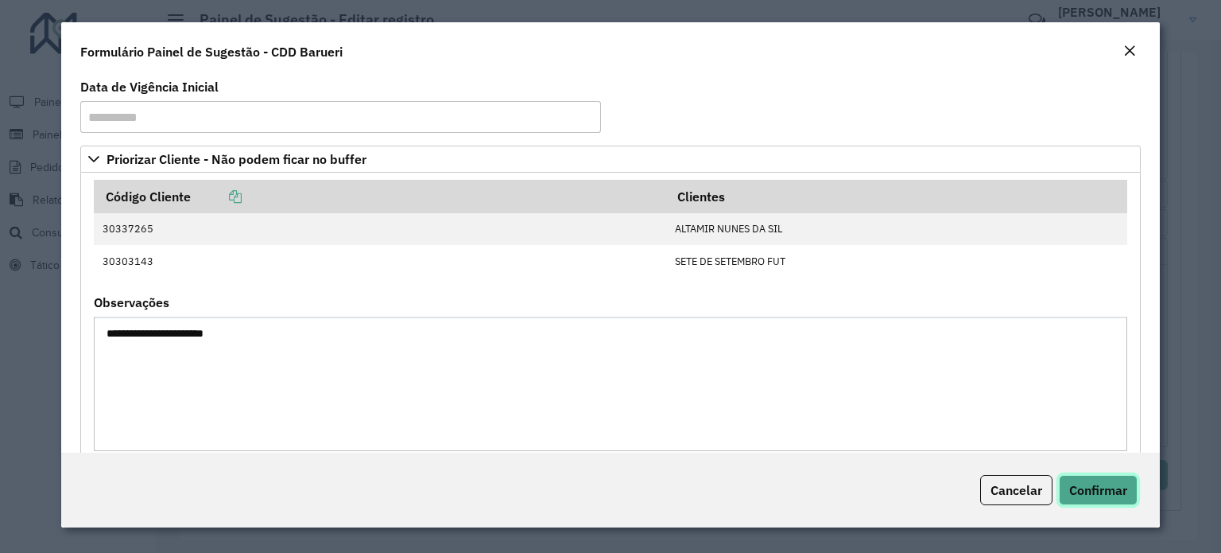
click at [1126, 490] on span "Confirmar" at bounding box center [1099, 490] width 58 height 16
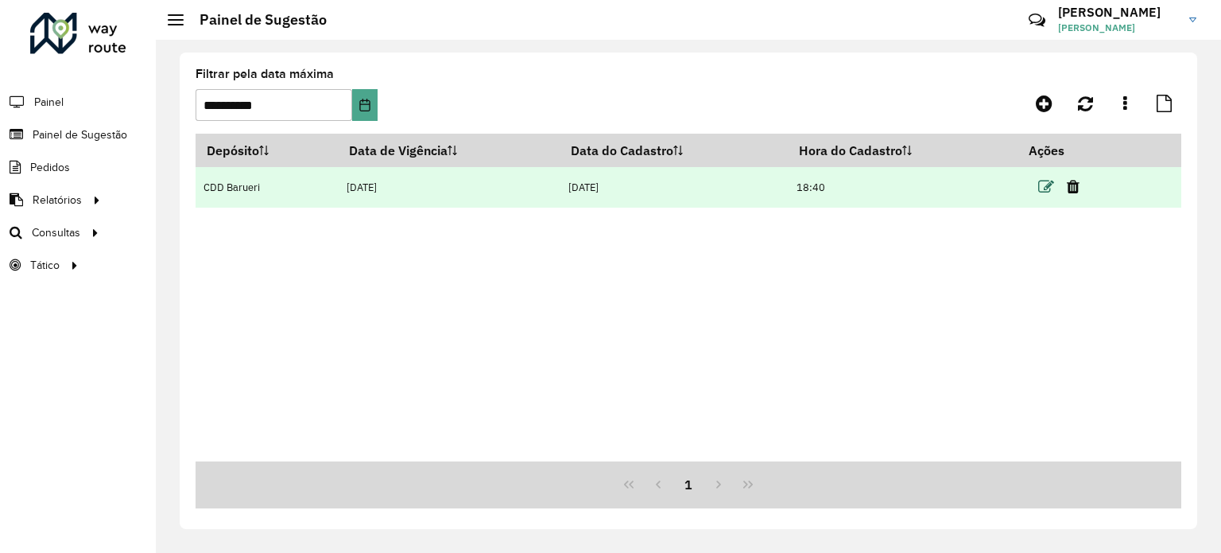
click at [1045, 181] on icon at bounding box center [1047, 187] width 16 height 16
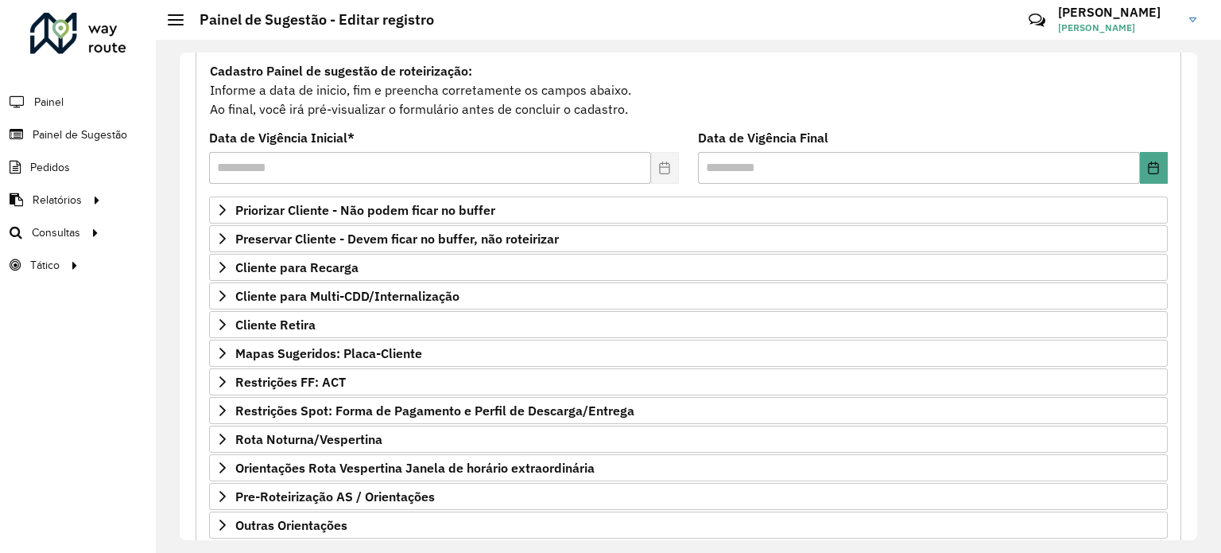
scroll to position [148, 0]
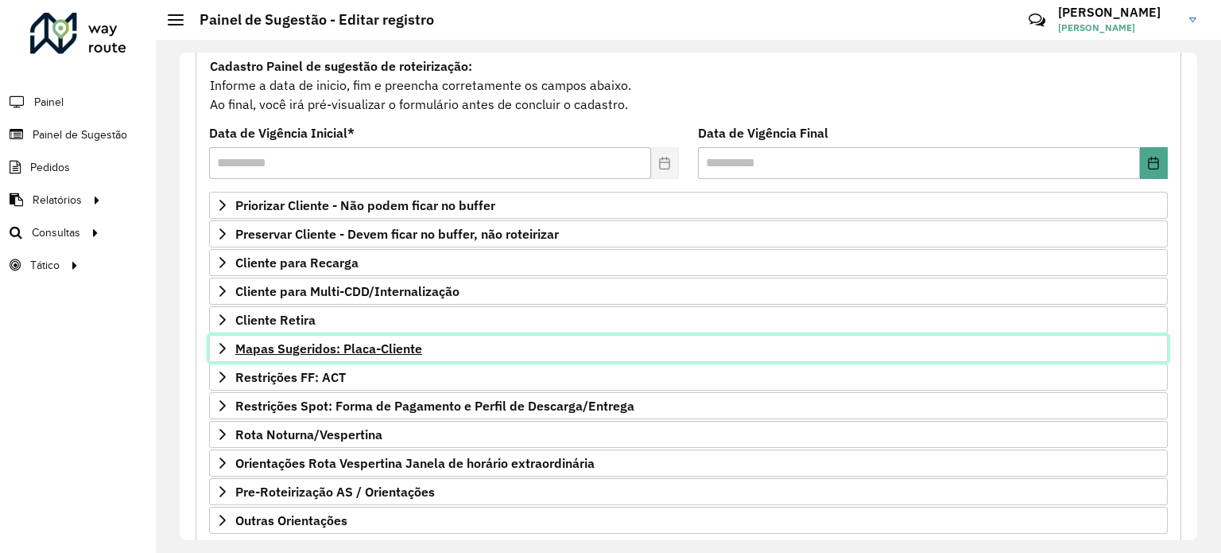
click at [445, 340] on link "Mapas Sugeridos: Placa-Cliente" at bounding box center [688, 348] width 959 height 27
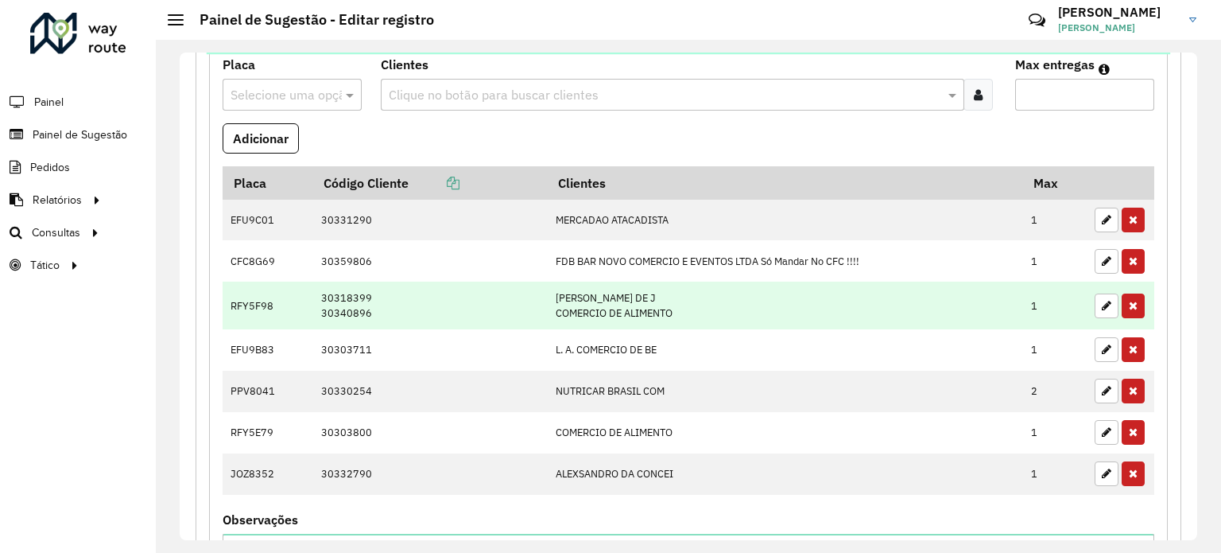
scroll to position [458, 0]
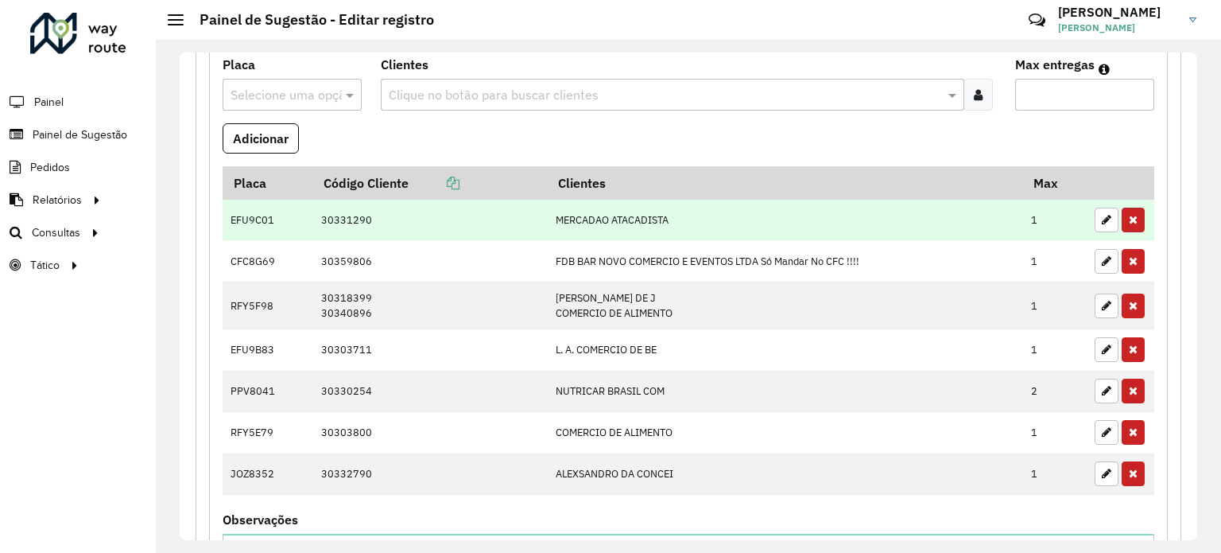
click at [1129, 208] on button "button" at bounding box center [1133, 220] width 23 height 25
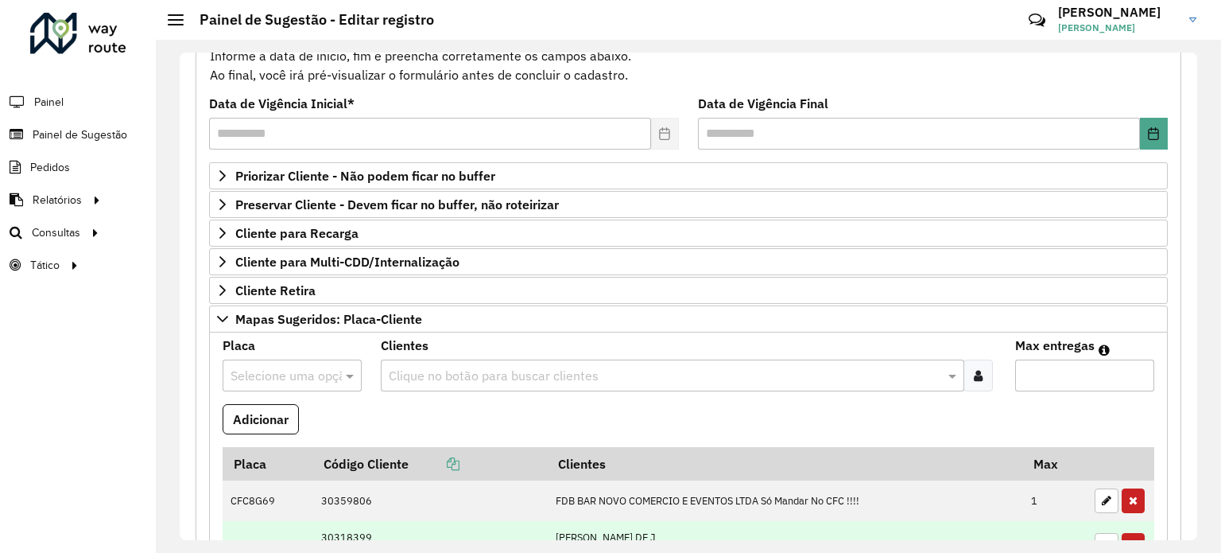
scroll to position [177, 0]
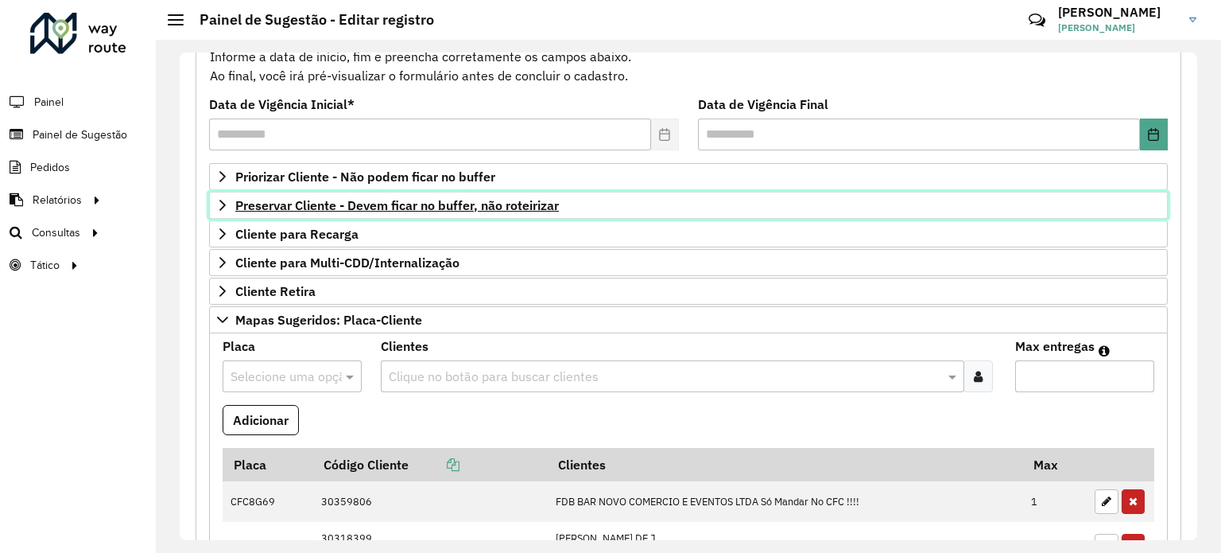
click at [492, 207] on span "Preservar Cliente - Devem ficar no buffer, não roteirizar" at bounding box center [397, 205] width 324 height 13
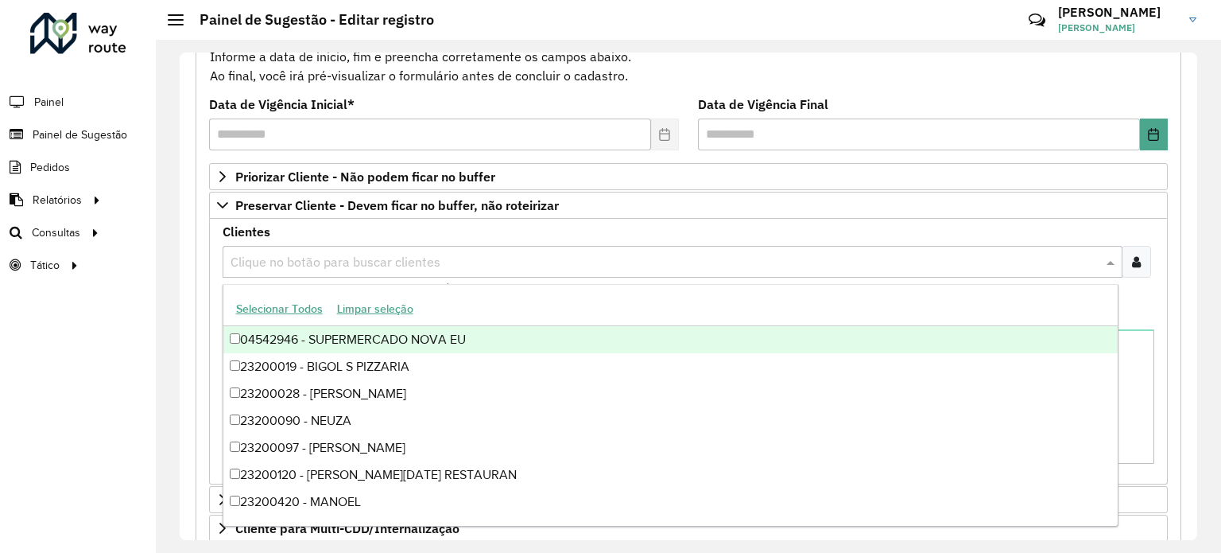
click at [425, 264] on input "text" at bounding box center [665, 262] width 876 height 19
paste input "*****"
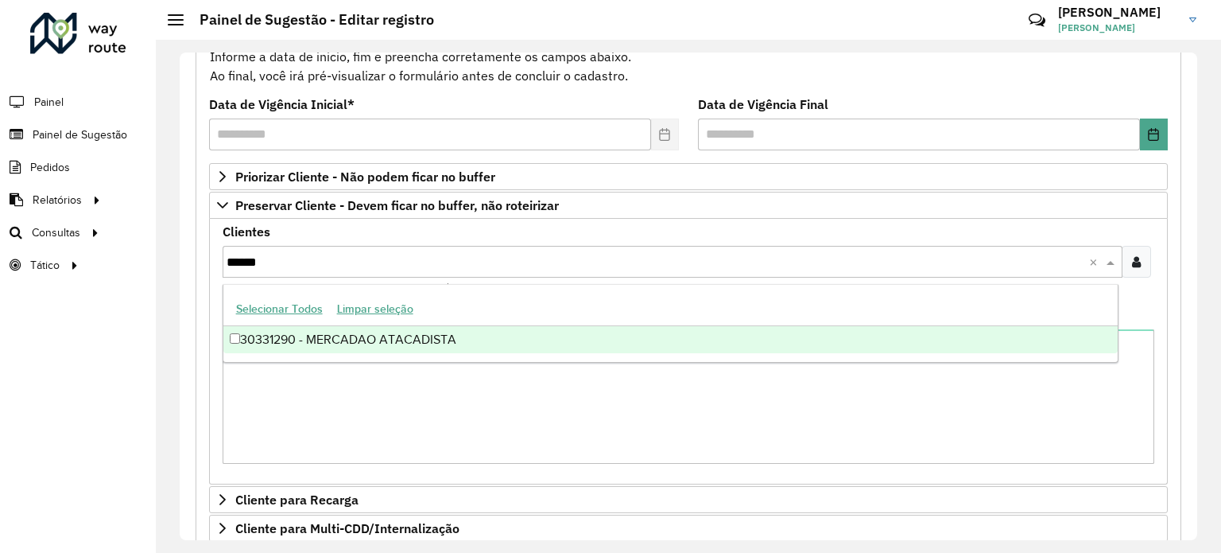
click at [425, 264] on input "*****" at bounding box center [658, 262] width 863 height 19
type input "*****"
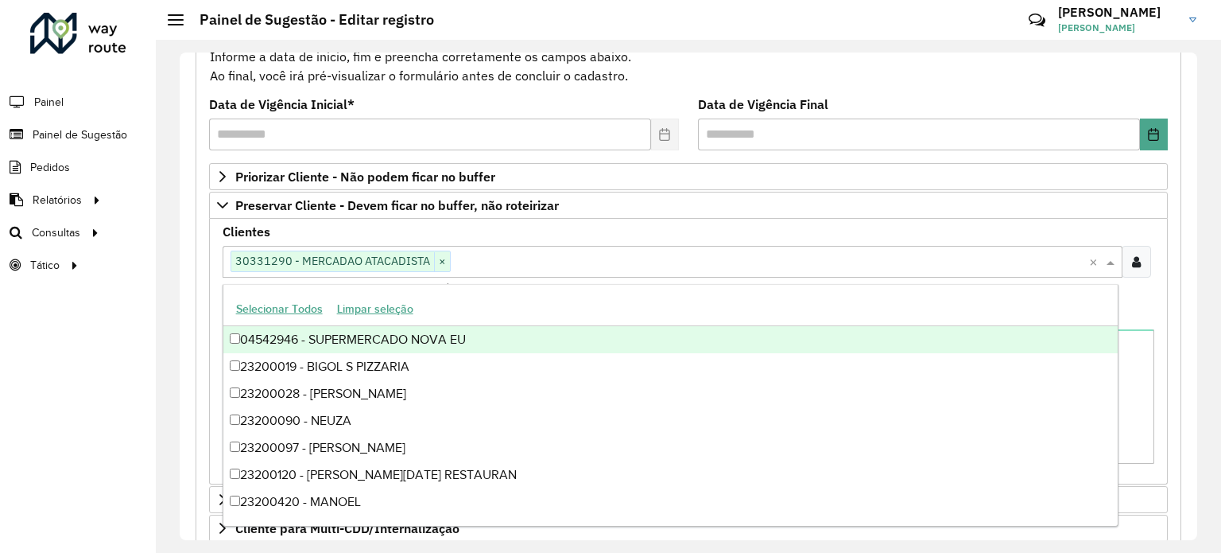
click at [582, 234] on div "Clientes Clique no botão para buscar clientes 30331290 - MERCADAO ATACADISTA × …" at bounding box center [689, 261] width 932 height 71
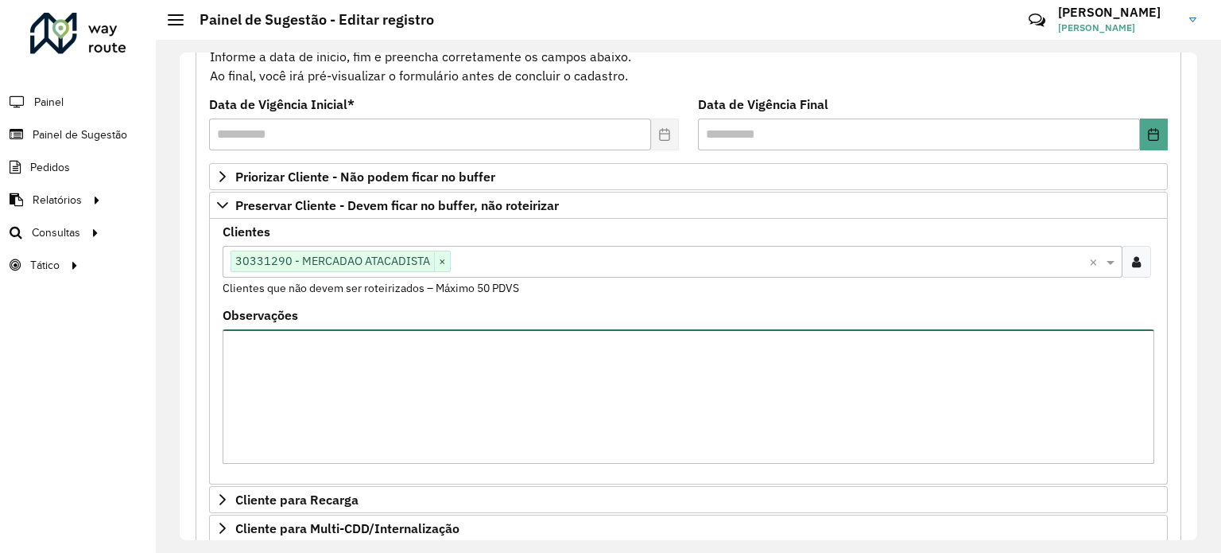
click at [511, 359] on textarea "Observações" at bounding box center [689, 396] width 932 height 134
paste textarea "******"
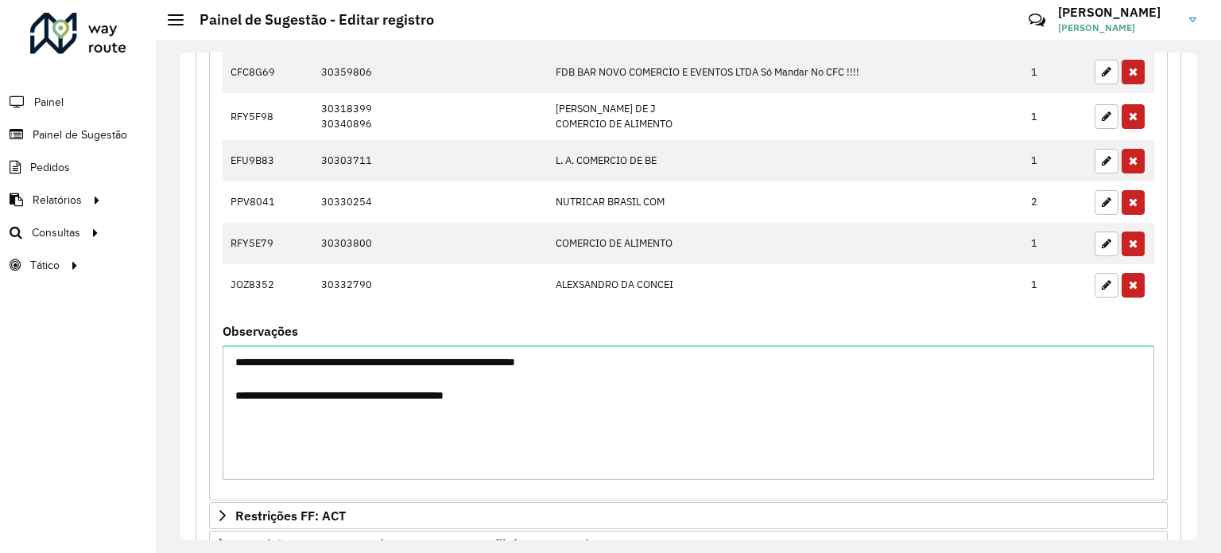
scroll to position [1094, 0]
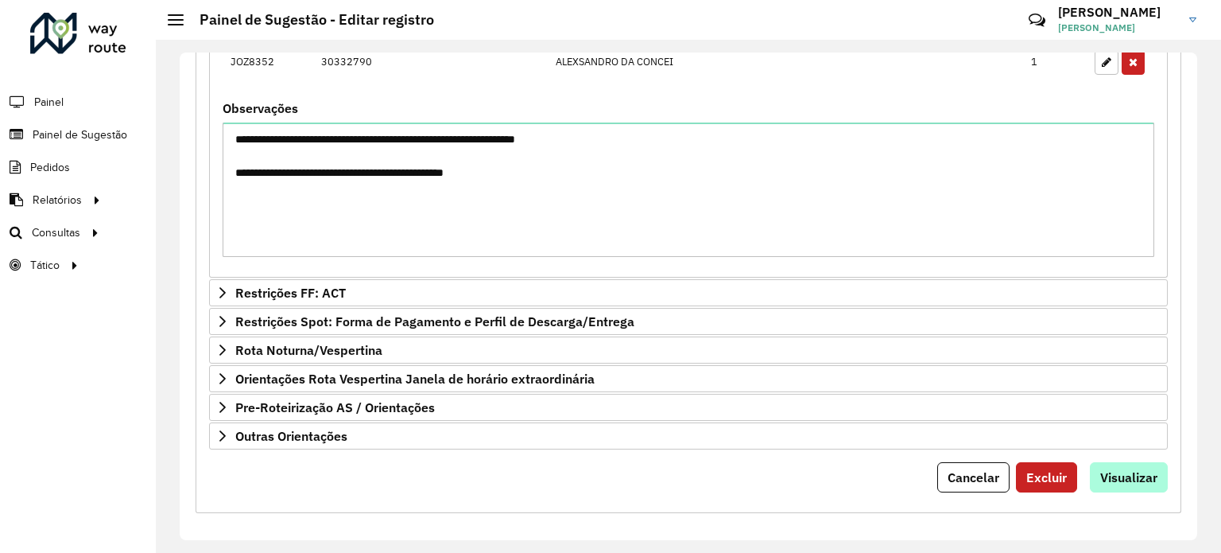
type textarea "**********"
click at [1155, 468] on button "Visualizar" at bounding box center [1129, 477] width 78 height 30
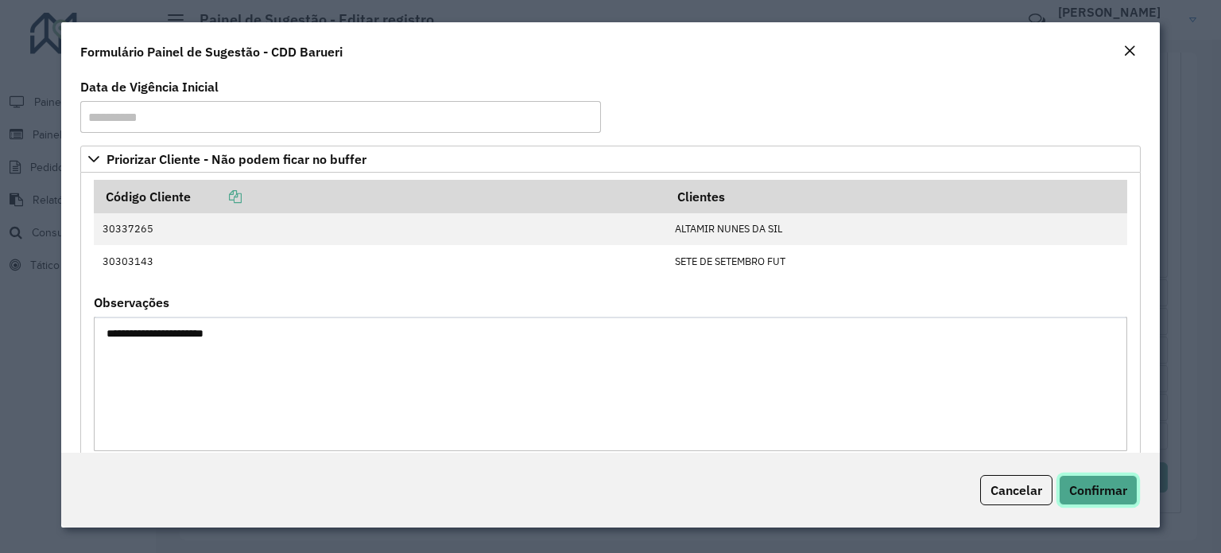
click at [1120, 482] on span "Confirmar" at bounding box center [1099, 490] width 58 height 16
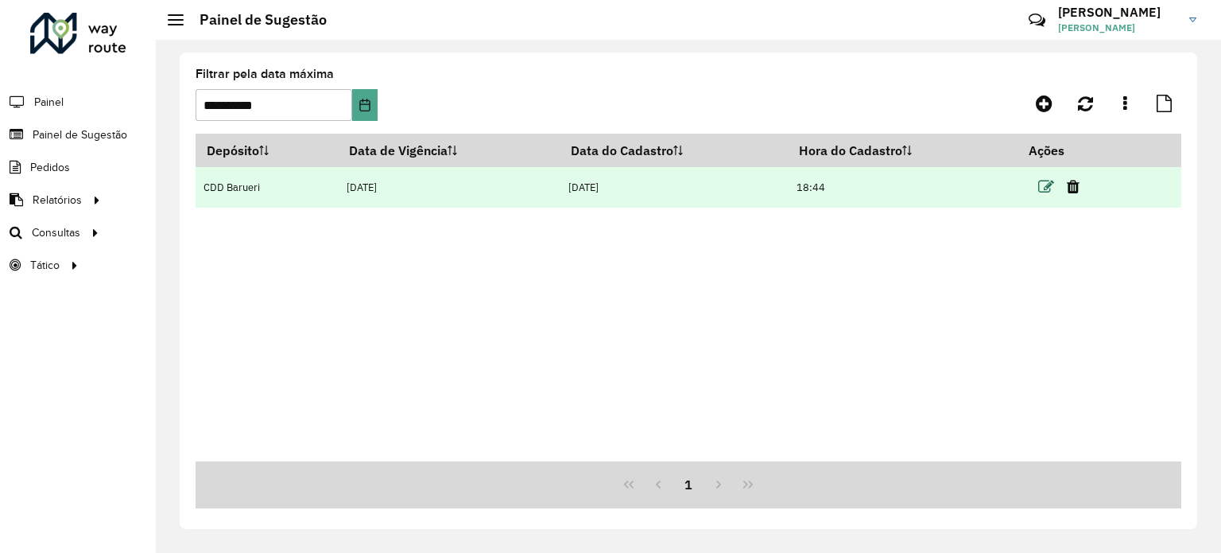
click at [1041, 188] on icon at bounding box center [1047, 187] width 16 height 16
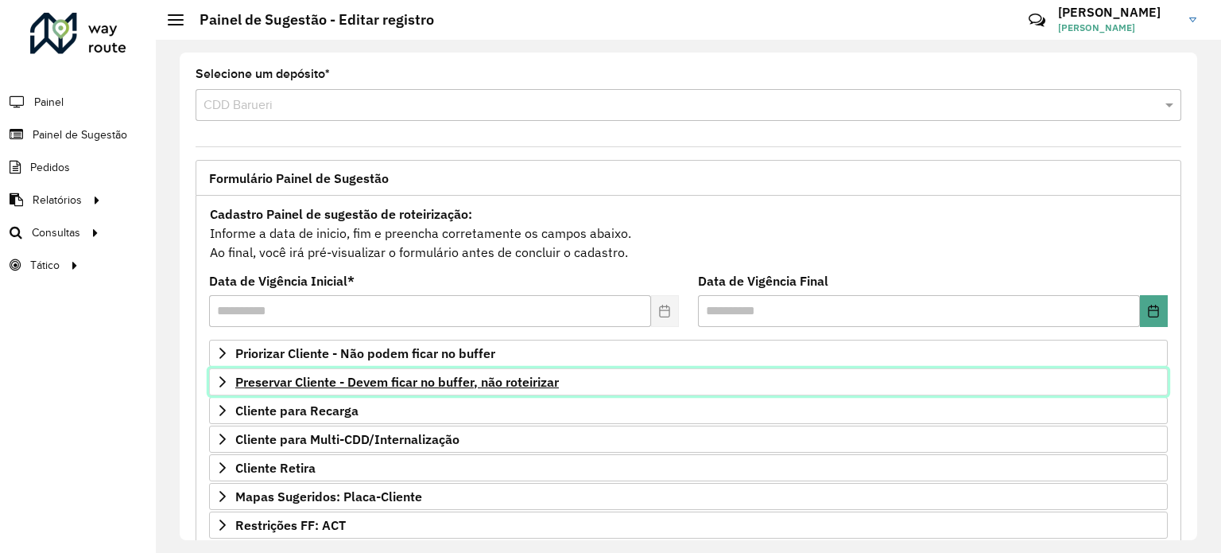
click at [401, 382] on span "Preservar Cliente - Devem ficar no buffer, não roteirizar" at bounding box center [397, 381] width 324 height 13
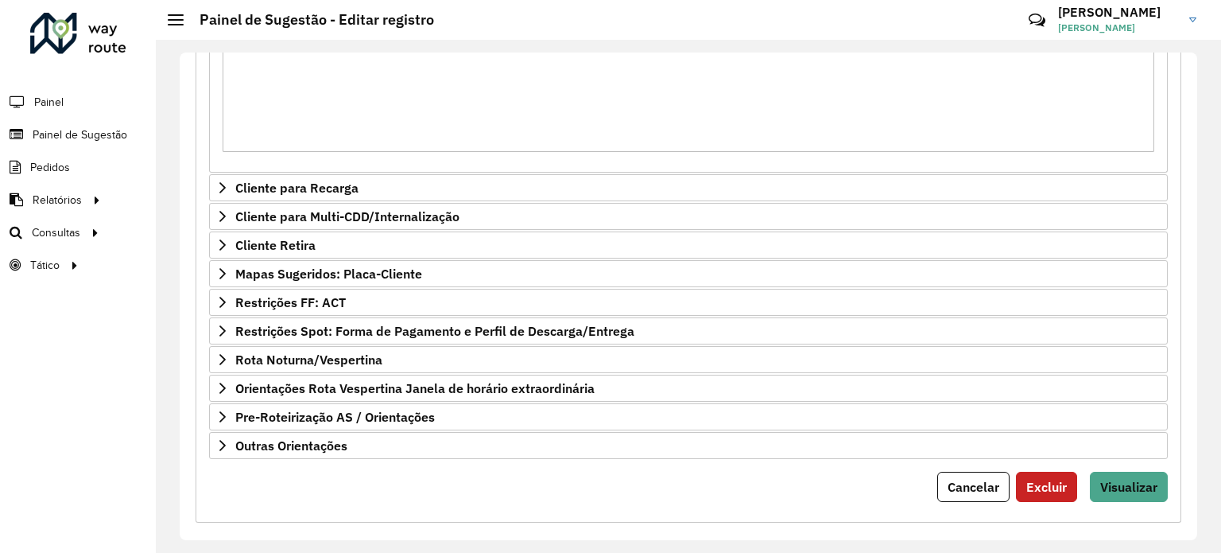
scroll to position [500, 0]
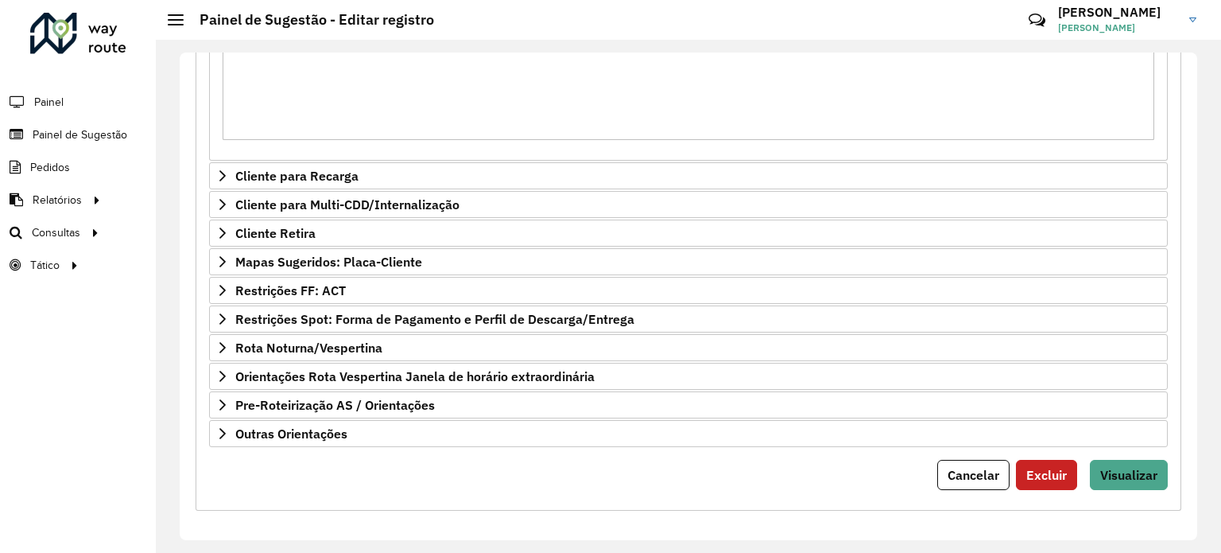
click at [1153, 488] on div "**********" at bounding box center [689, 102] width 986 height 815
click at [1139, 468] on span "Visualizar" at bounding box center [1129, 475] width 57 height 16
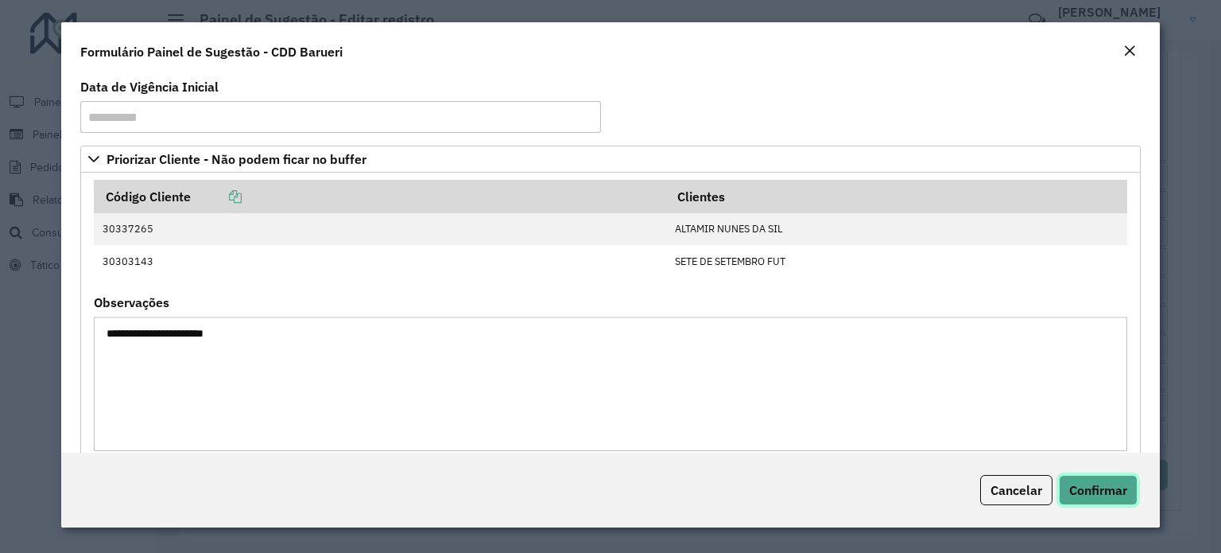
click at [1116, 499] on button "Confirmar" at bounding box center [1098, 490] width 79 height 30
